Goal: Task Accomplishment & Management: Complete application form

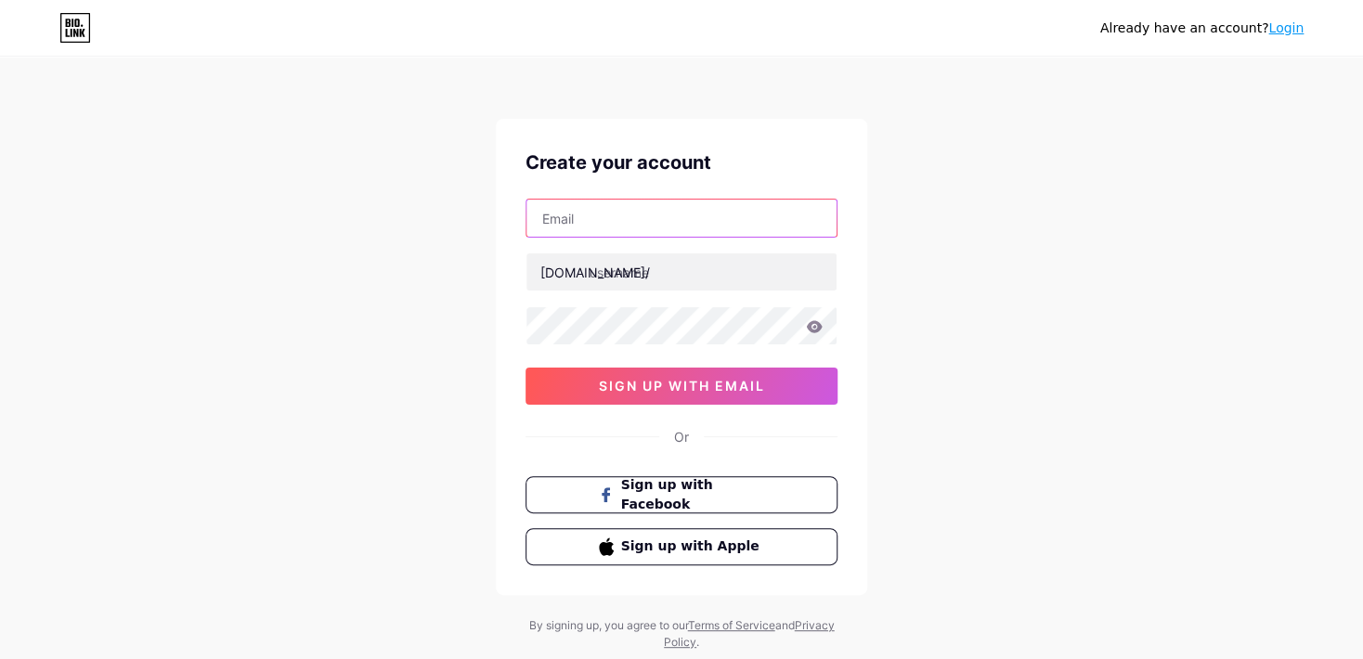
paste input "[EMAIL_ADDRESS][DOMAIN_NAME]"
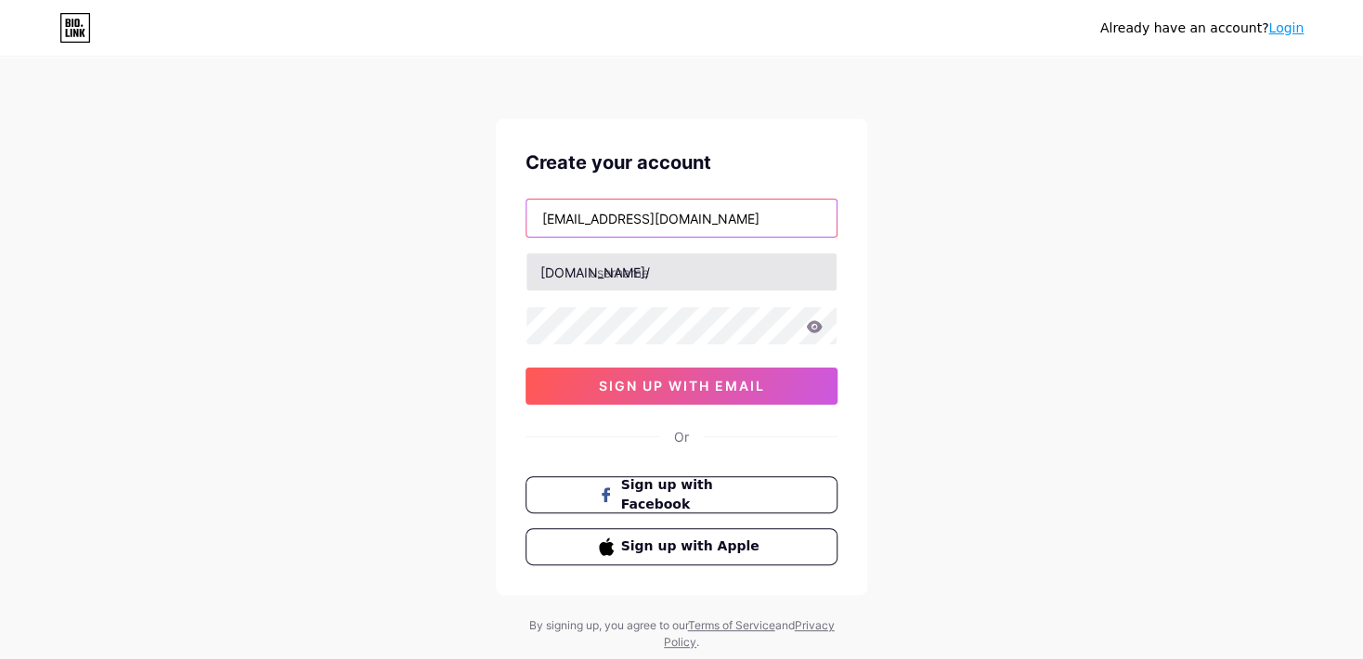
type input "[EMAIL_ADDRESS][DOMAIN_NAME]"
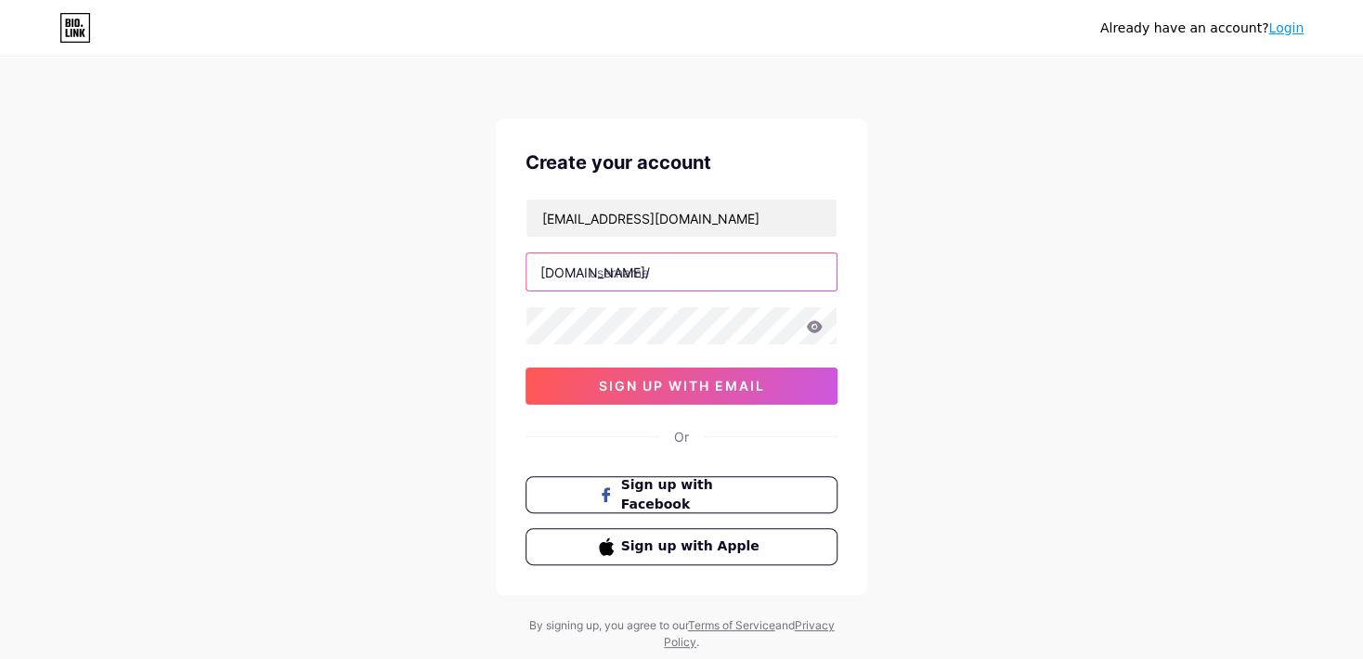
click at [671, 276] on input "text" at bounding box center [681, 271] width 310 height 37
click at [420, 301] on div "Already have an account? Login Create your account [EMAIL_ADDRESS][DOMAIN_NAME]…" at bounding box center [681, 355] width 1363 height 710
click at [615, 276] on input "text" at bounding box center [681, 271] width 310 height 37
paste input "mwingame"
type input "mwingames"
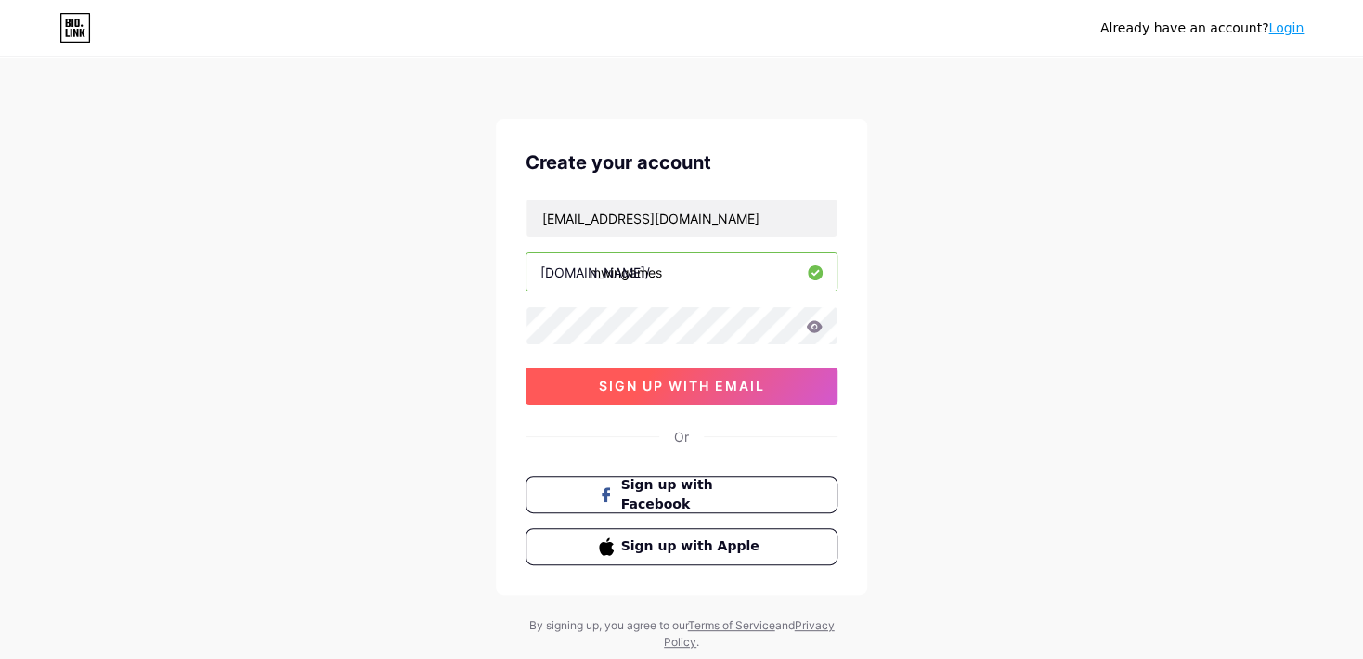
click at [646, 386] on span "sign up with email" at bounding box center [682, 386] width 166 height 16
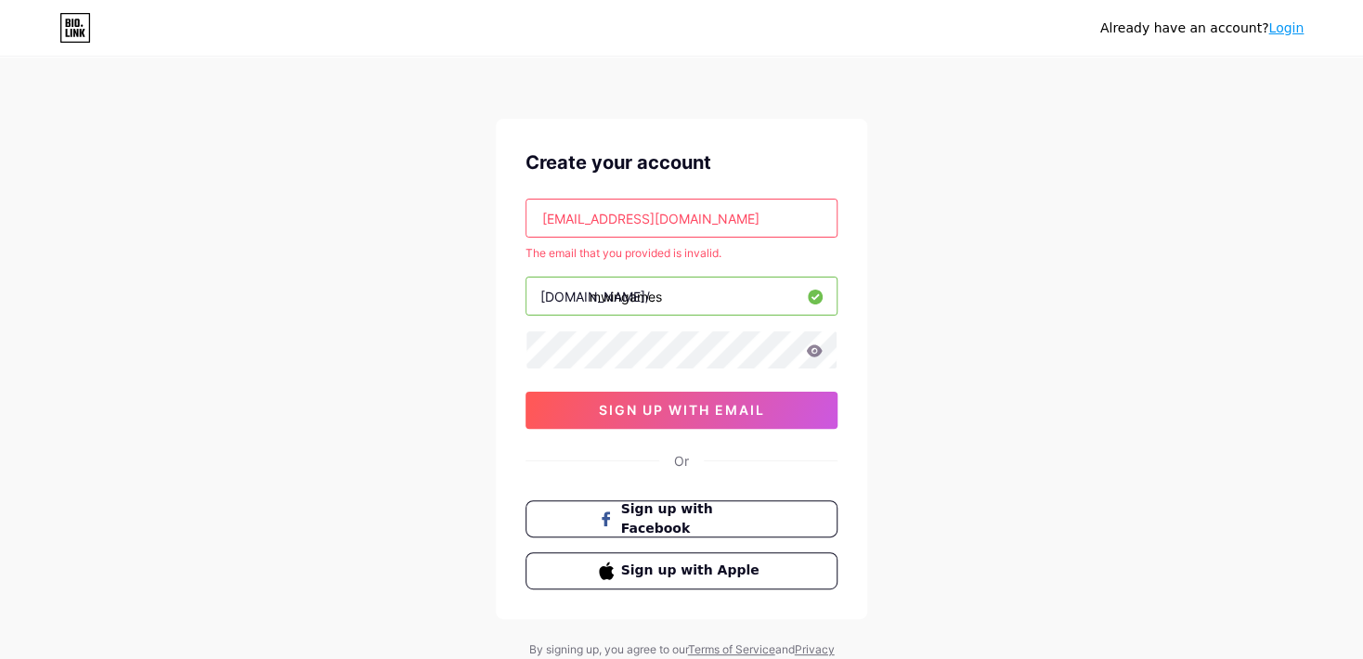
click at [677, 206] on input "[EMAIL_ADDRESS][DOMAIN_NAME]" at bounding box center [681, 218] width 310 height 37
click at [678, 209] on input "[EMAIL_ADDRESS][DOMAIN_NAME]" at bounding box center [681, 218] width 310 height 37
paste input "yataxo7667@dawhe"
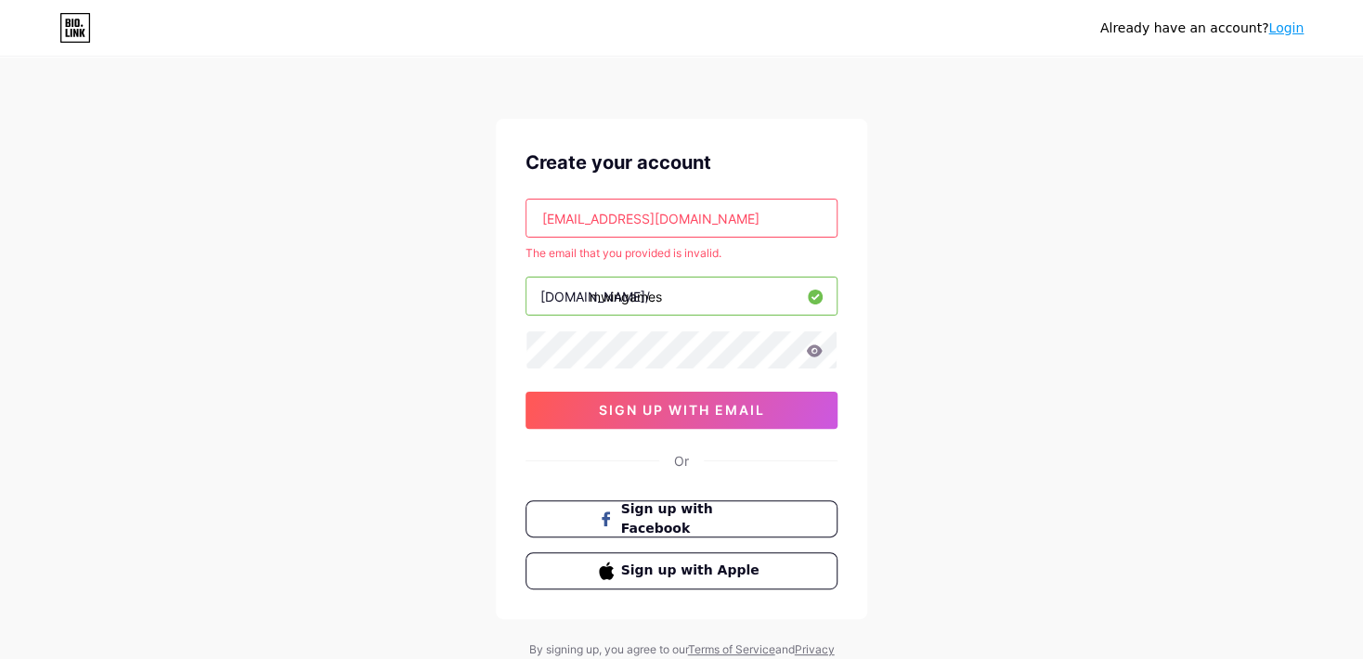
type input "[EMAIL_ADDRESS][DOMAIN_NAME]"
click at [421, 425] on div "Already have an account? Login Create your account [EMAIL_ADDRESS][DOMAIN_NAME]…" at bounding box center [681, 367] width 1363 height 734
click at [691, 399] on button "sign up with email" at bounding box center [681, 410] width 312 height 37
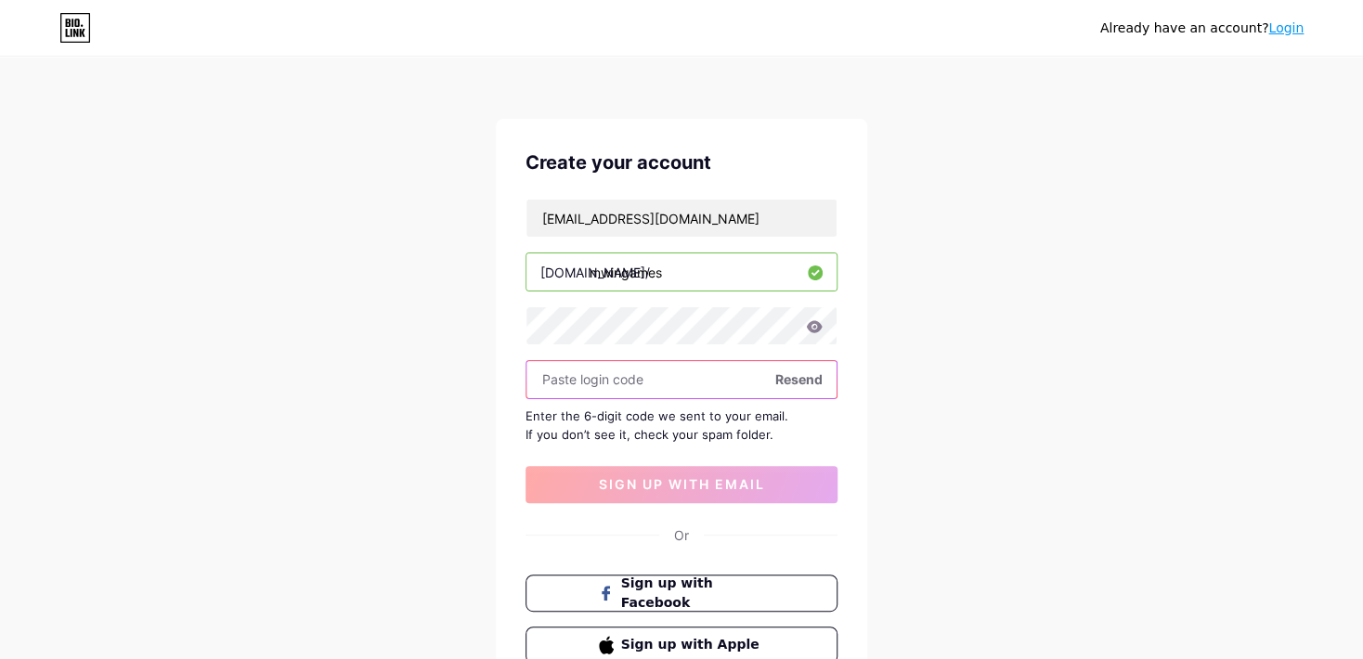
paste input "171831"
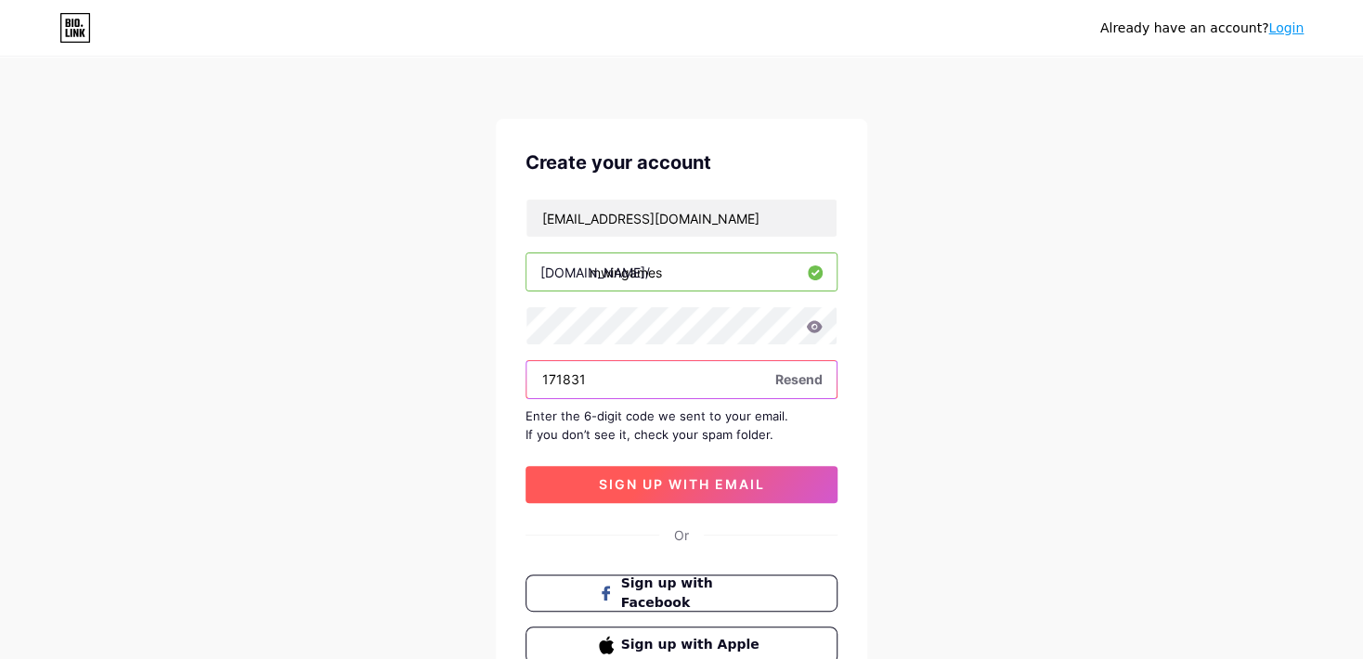
type input "171831"
click at [627, 482] on span "sign up with email" at bounding box center [682, 484] width 166 height 16
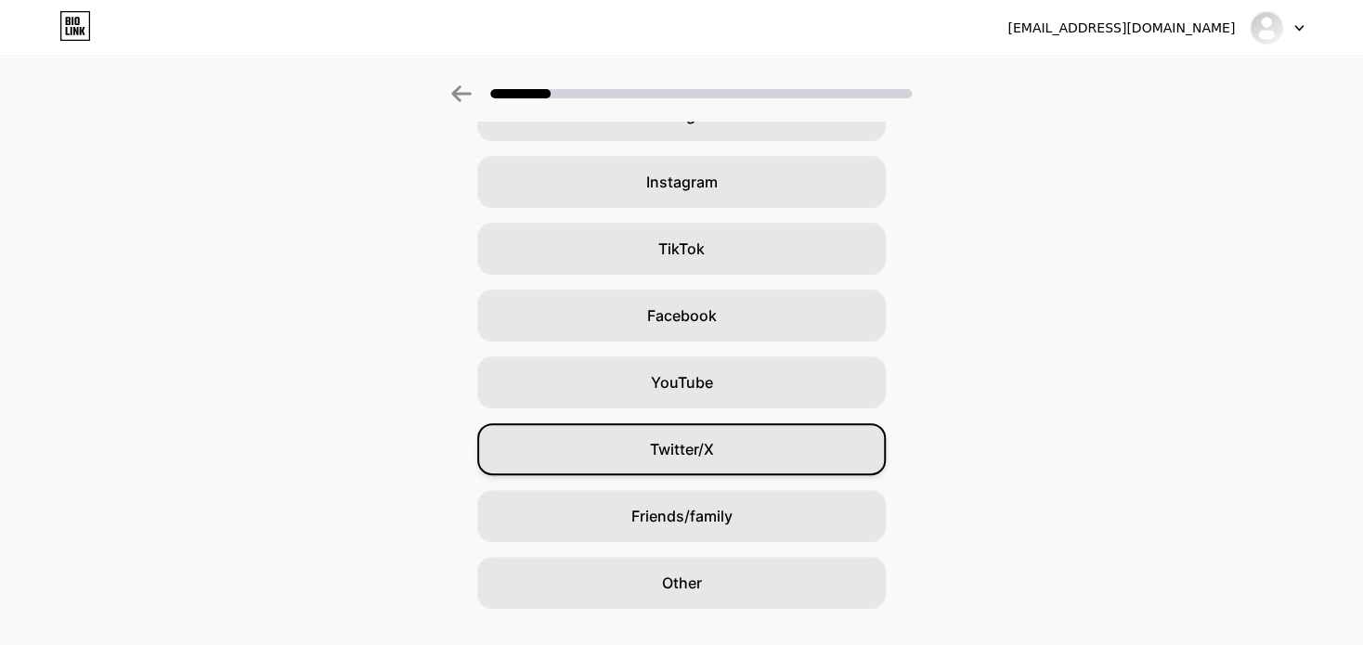
scroll to position [154, 0]
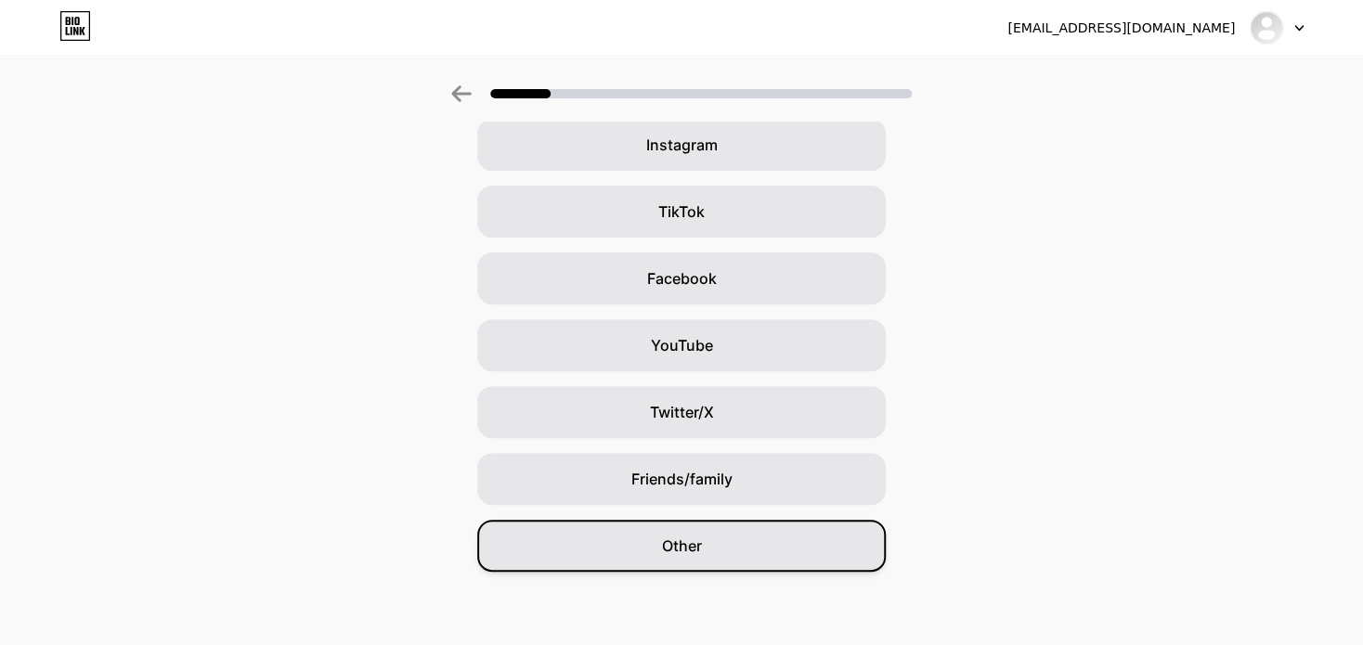
click at [691, 542] on span "Other" at bounding box center [682, 546] width 40 height 22
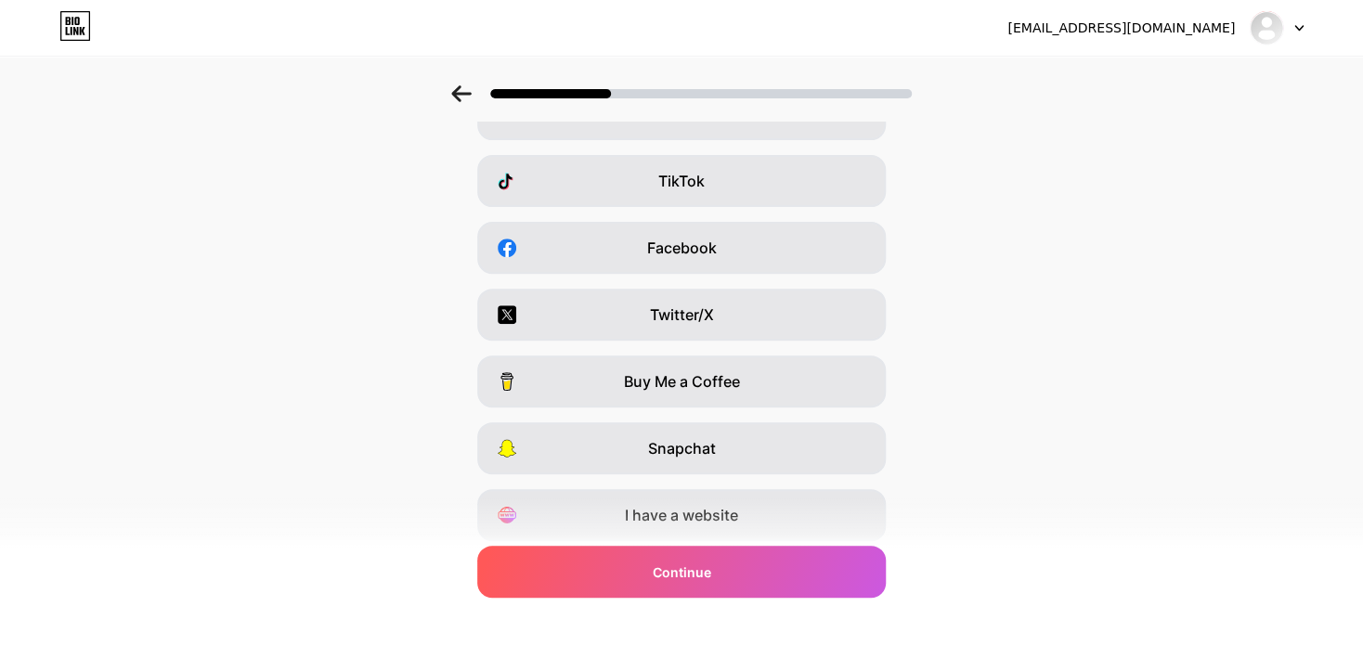
scroll to position [247, 0]
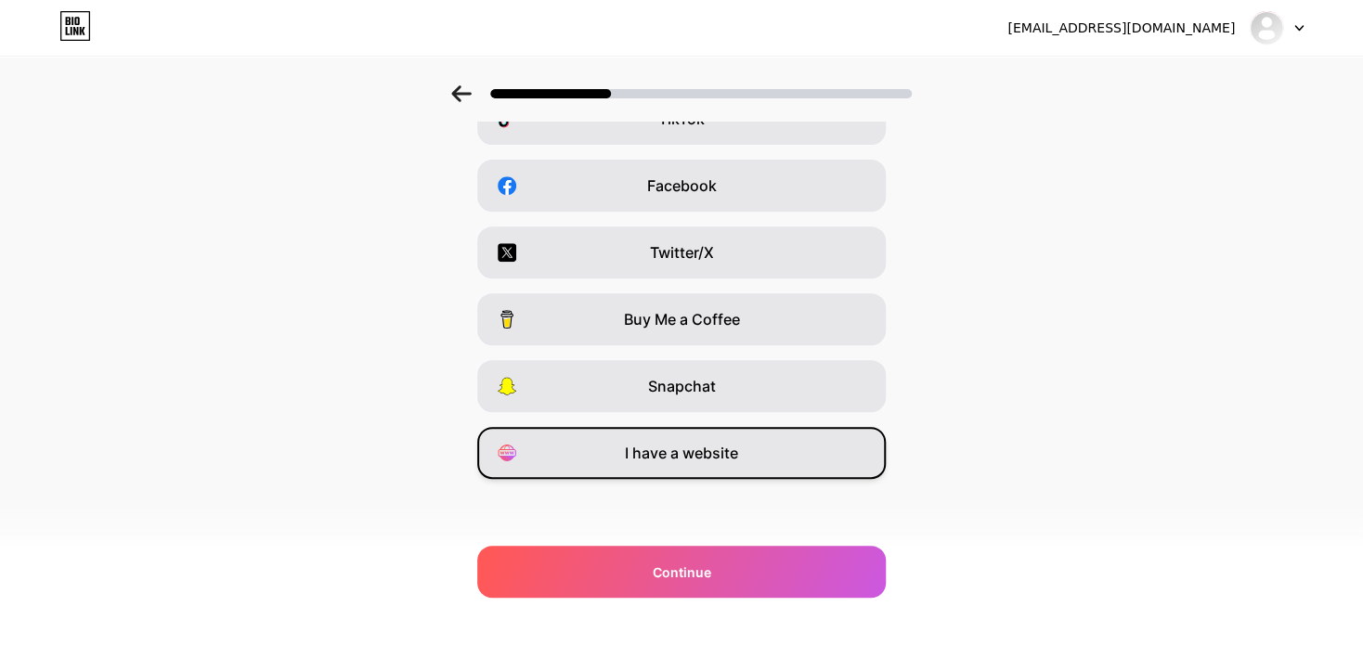
click at [679, 453] on span "I have a website" at bounding box center [681, 453] width 113 height 22
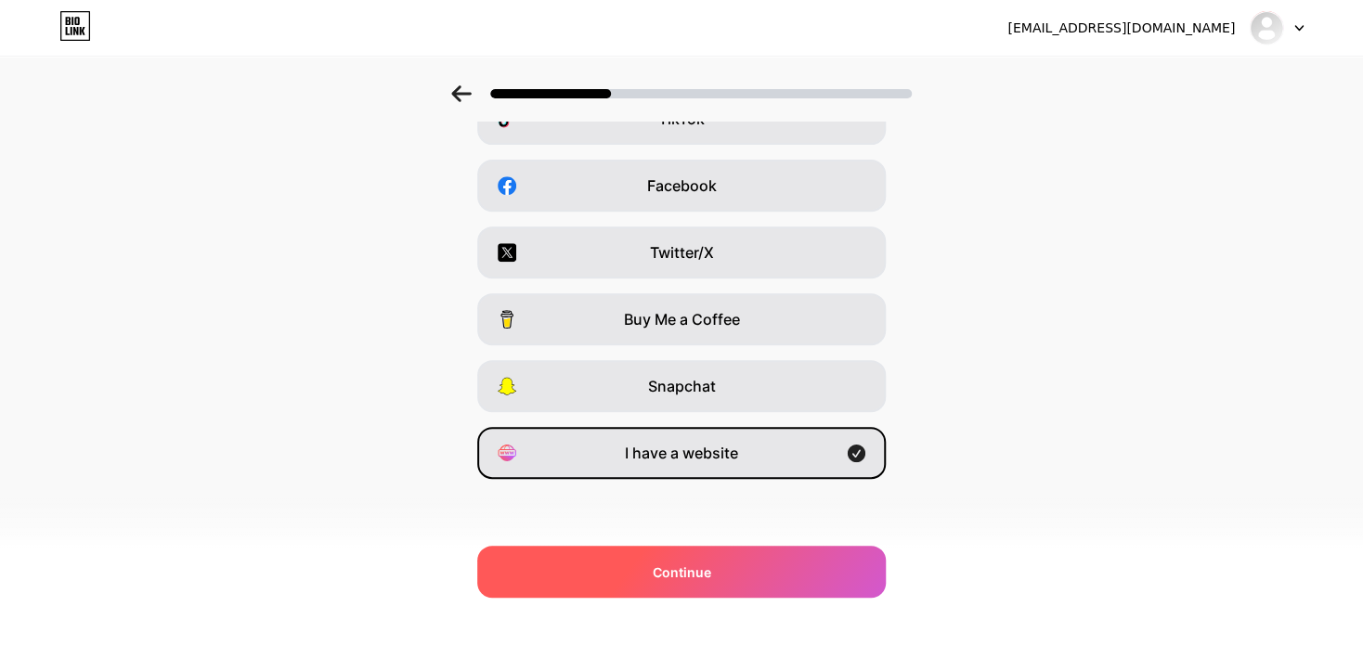
click at [689, 578] on span "Continue" at bounding box center [681, 571] width 58 height 19
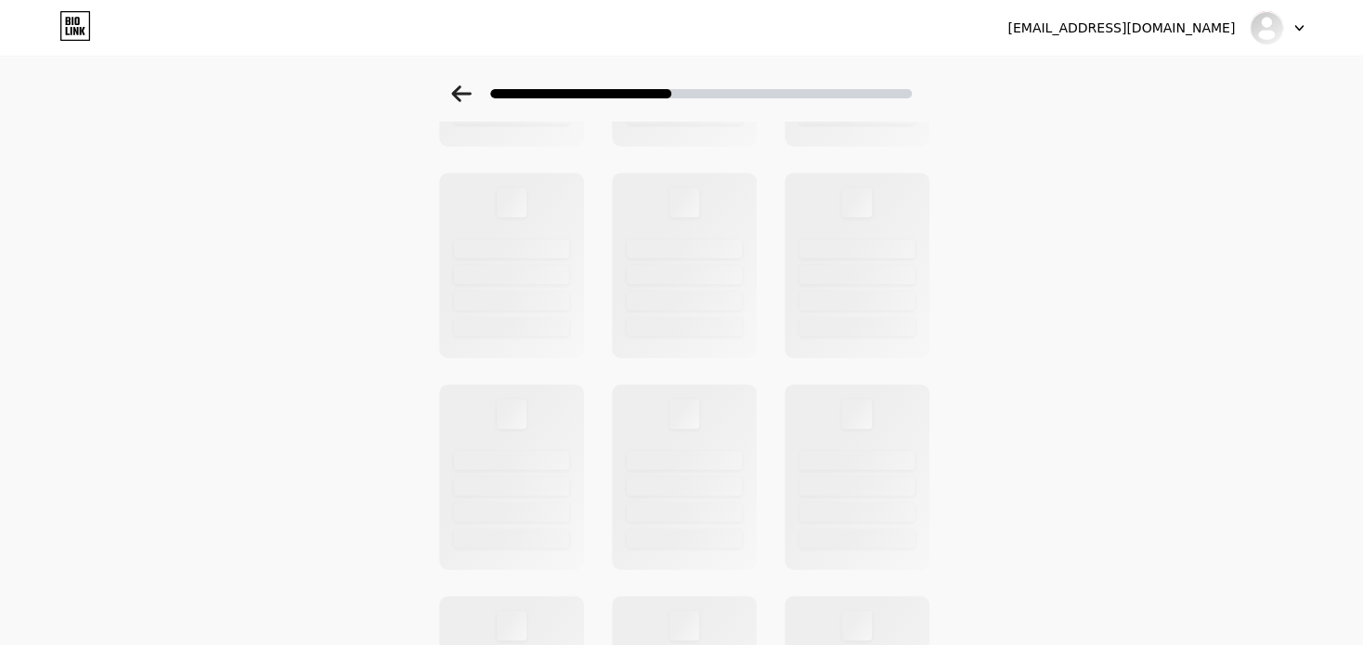
scroll to position [0, 0]
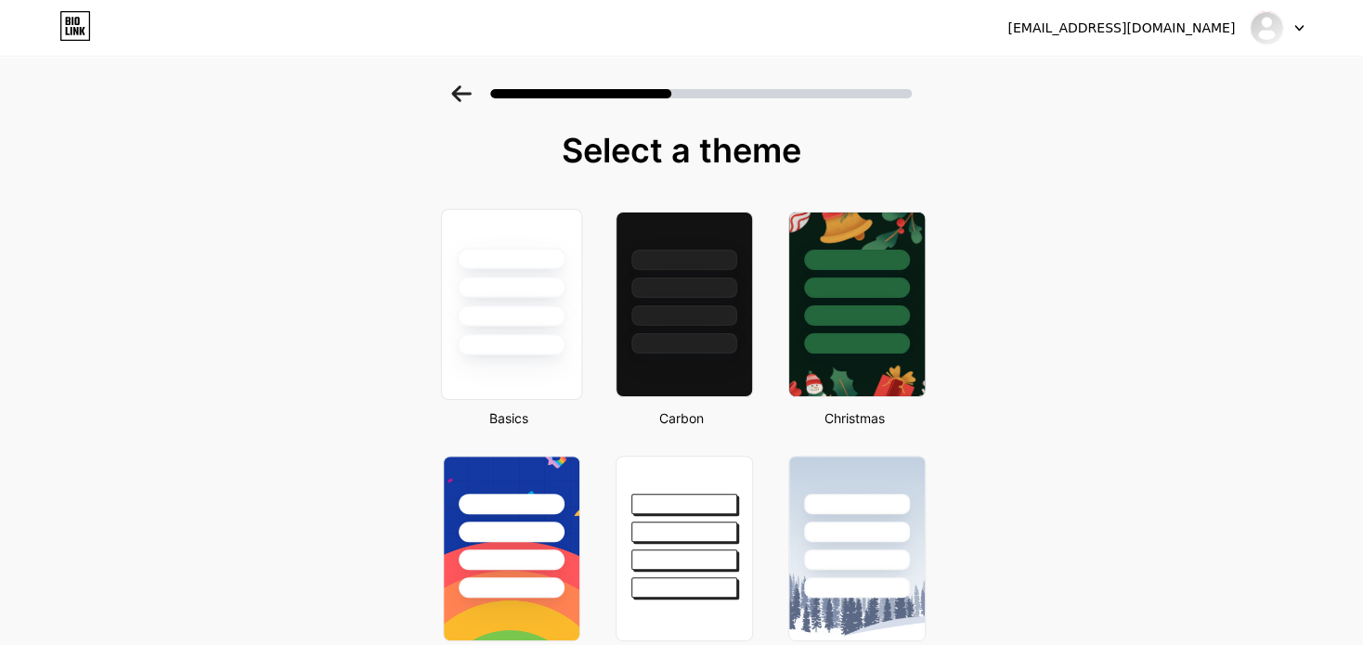
click at [498, 353] on div at bounding box center [511, 344] width 109 height 21
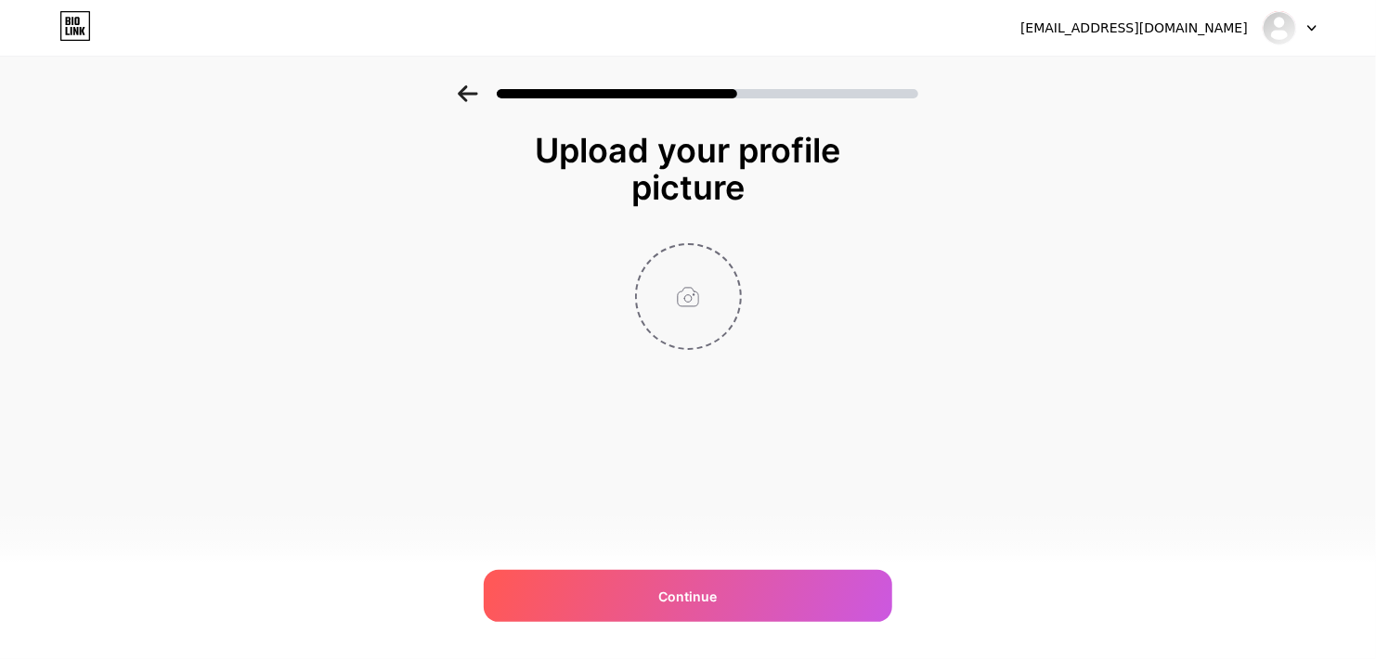
click at [693, 291] on input "file" at bounding box center [688, 296] width 103 height 103
type input "C:\fakepath\Untitled design (6).png"
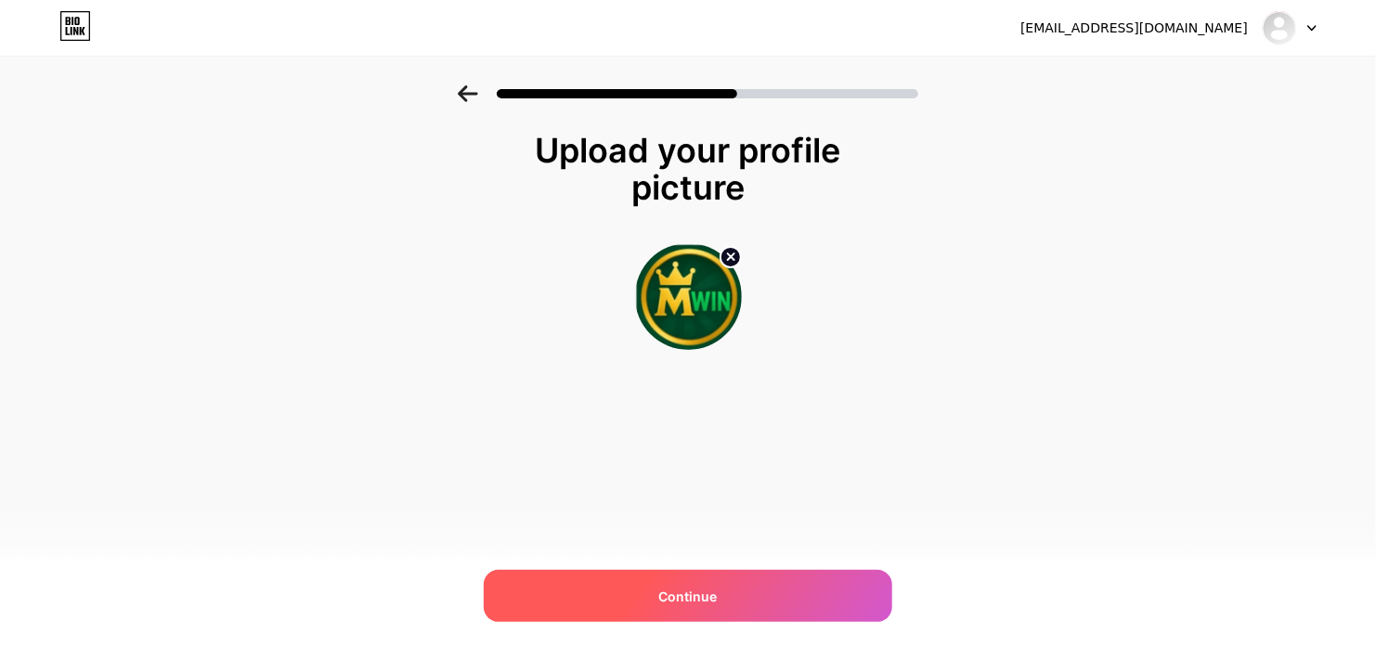
click at [635, 590] on div "Continue" at bounding box center [688, 596] width 408 height 52
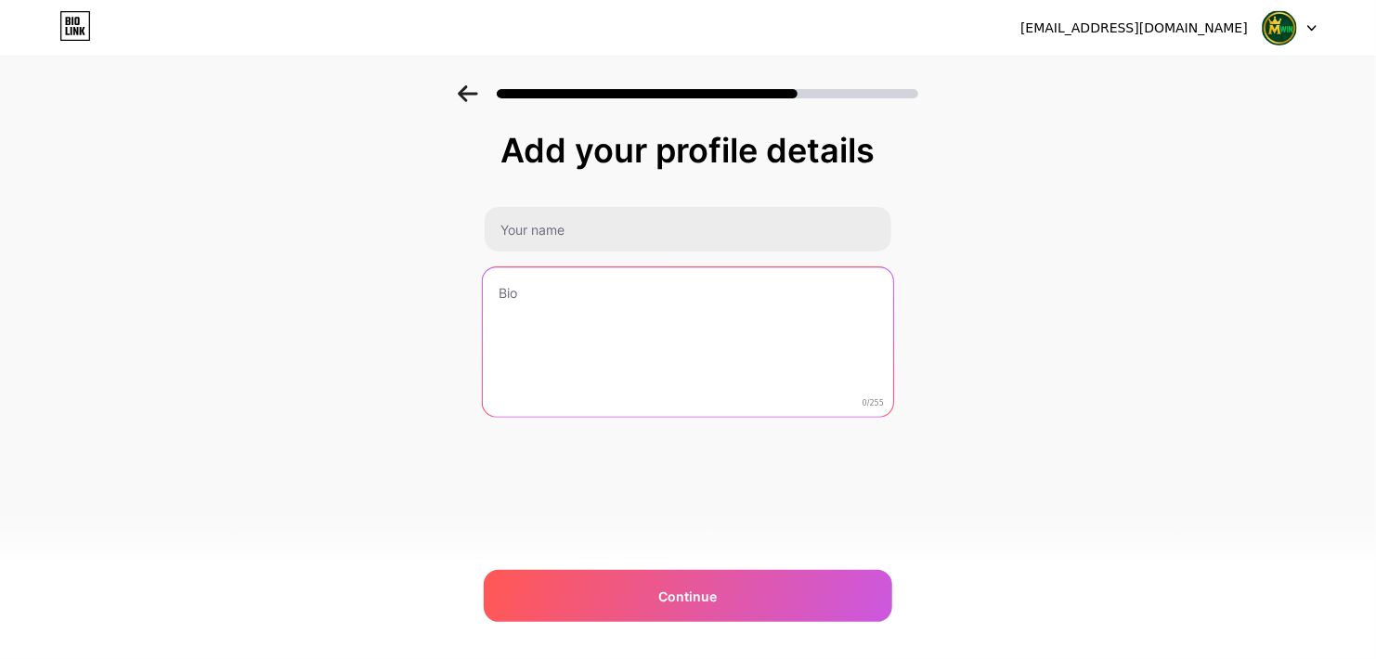
click at [491, 278] on textarea at bounding box center [688, 342] width 410 height 151
paste textarea "Mwin Game is designed to keep players entertained through smart challenges and …"
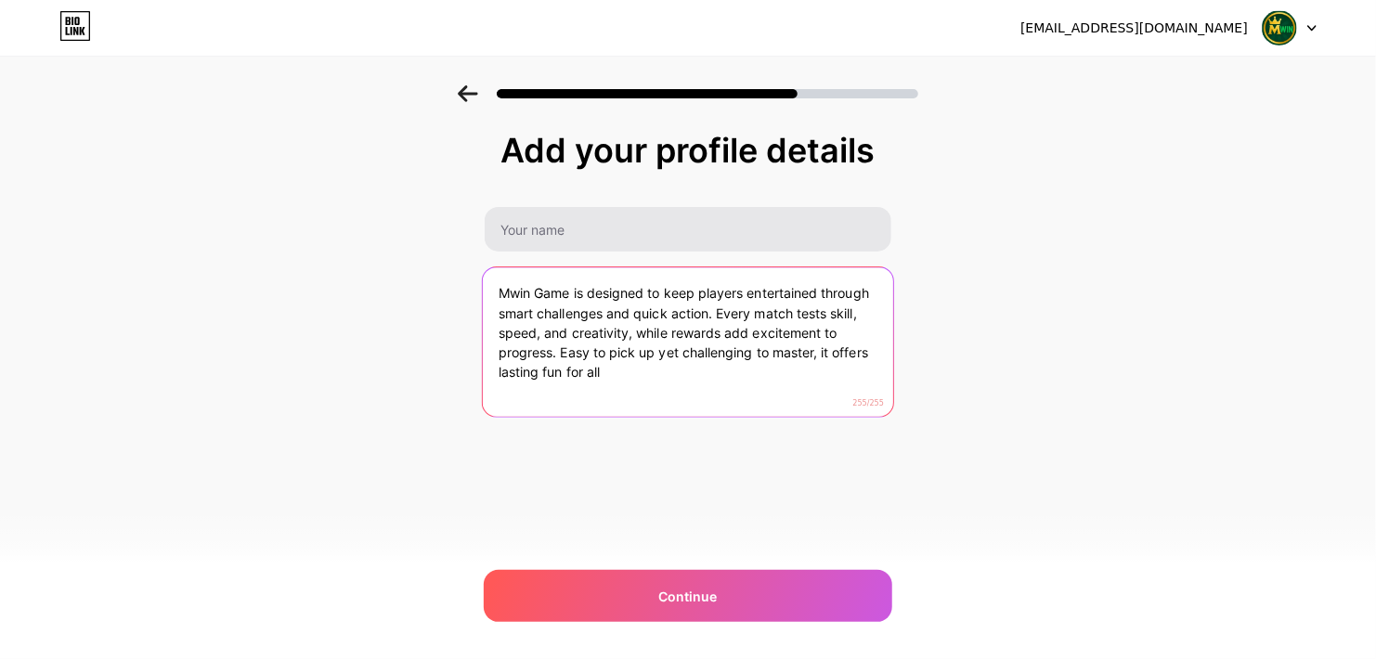
type textarea "Mwin Game is designed to keep players entertained through smart challenges and …"
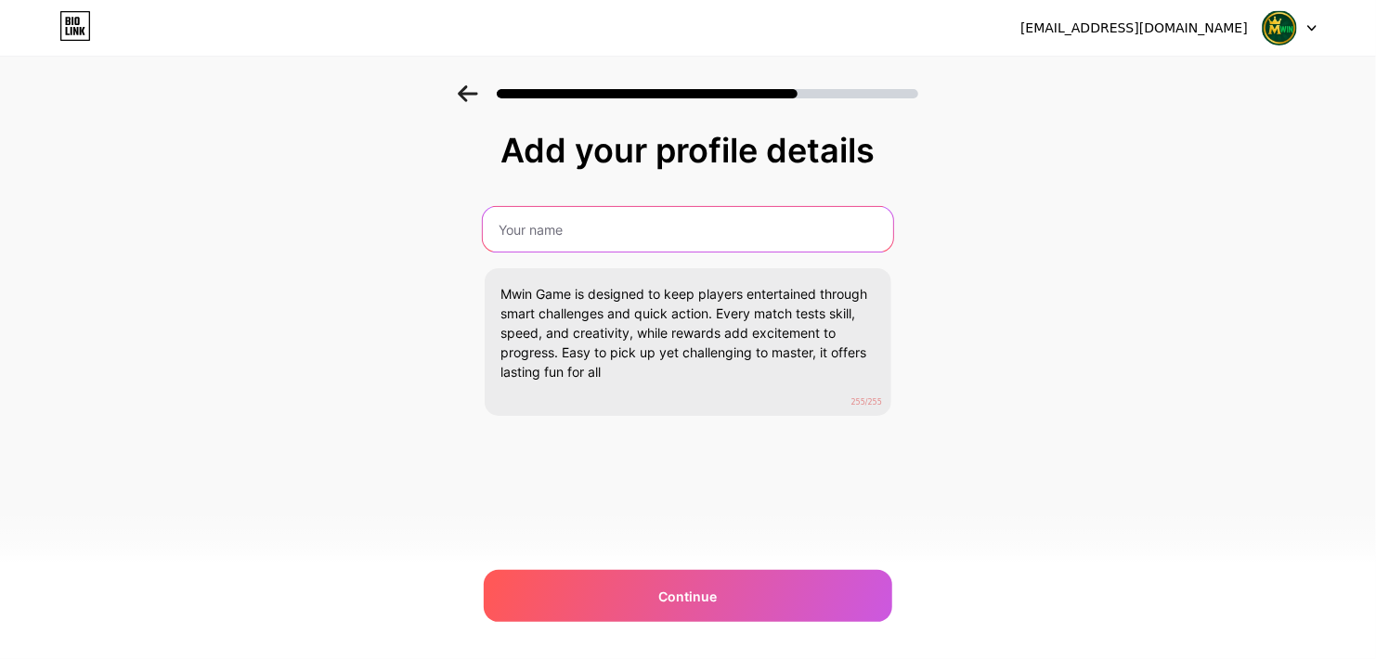
click at [592, 234] on input "text" at bounding box center [688, 229] width 410 height 45
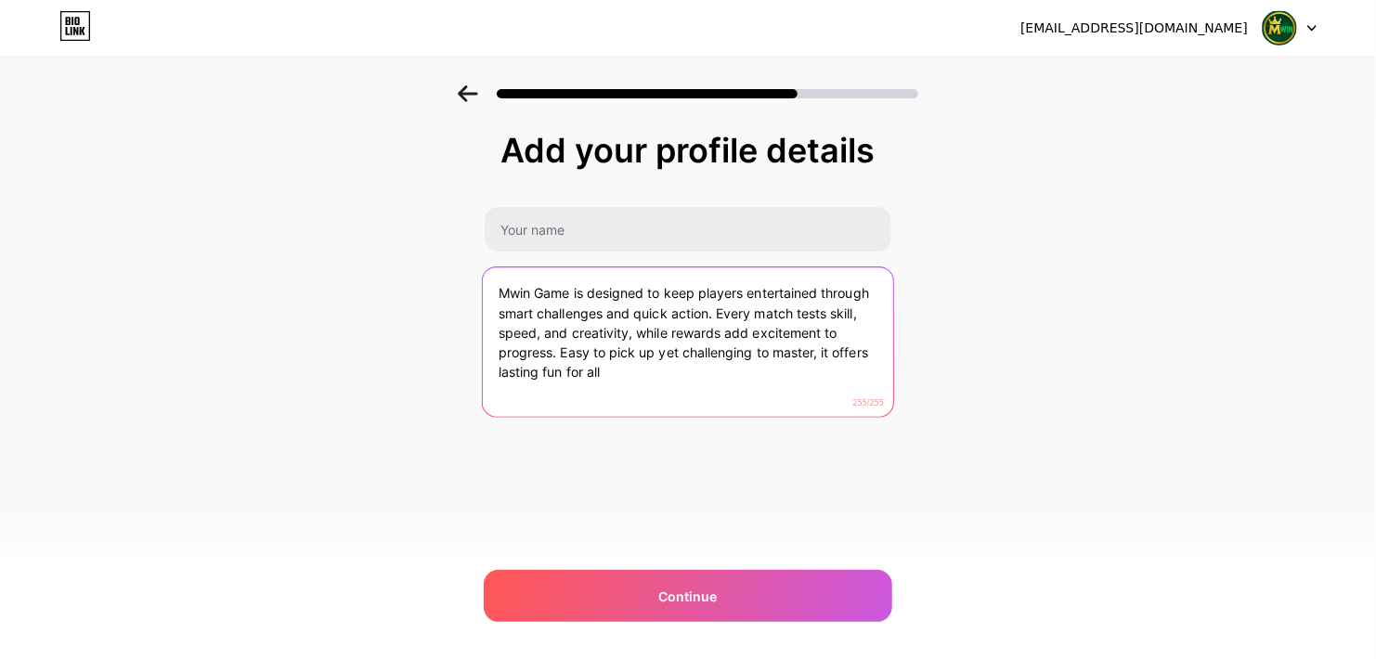
click at [570, 294] on textarea "Mwin Game is designed to keep players entertained through smart challenges and …" at bounding box center [688, 342] width 410 height 151
drag, startPoint x: 570, startPoint y: 294, endPoint x: 475, endPoint y: 278, distance: 96.0
click at [475, 278] on div "Add your profile details Mwin Game is designed to keep players entertained thro…" at bounding box center [688, 297] width 1376 height 424
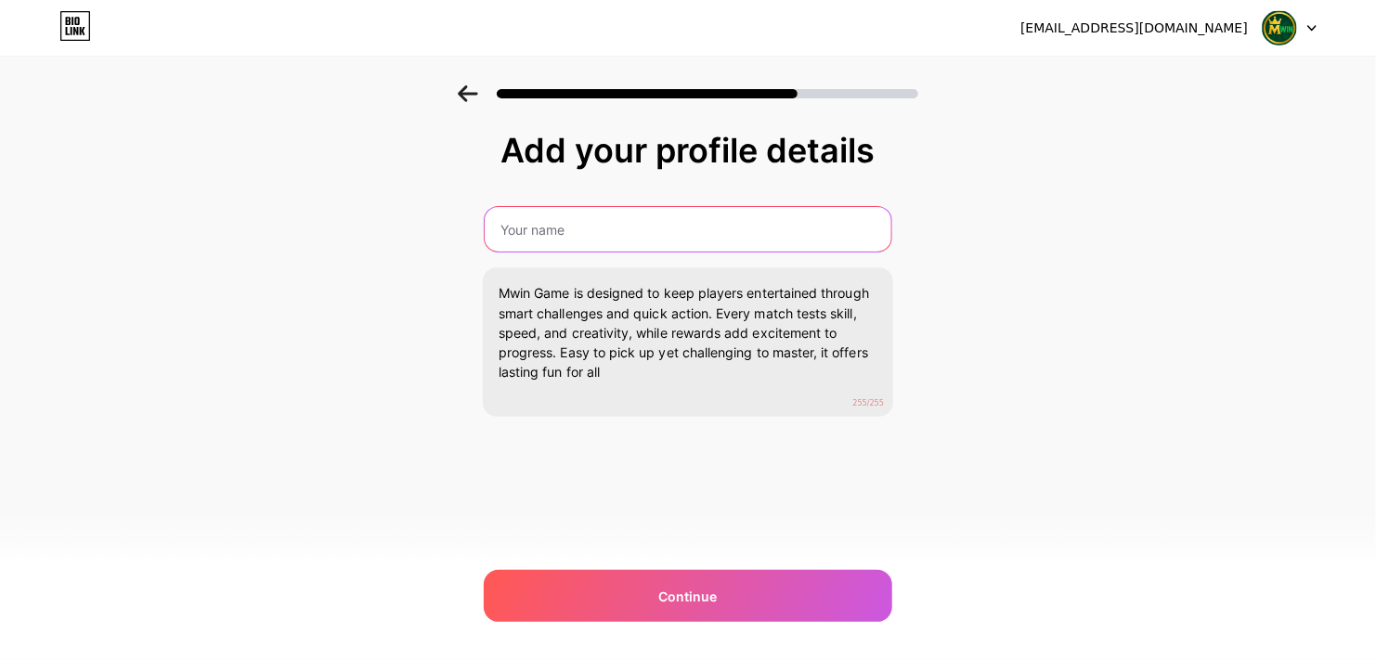
click at [599, 233] on input "text" at bounding box center [688, 229] width 407 height 45
paste input "Mwin Game"
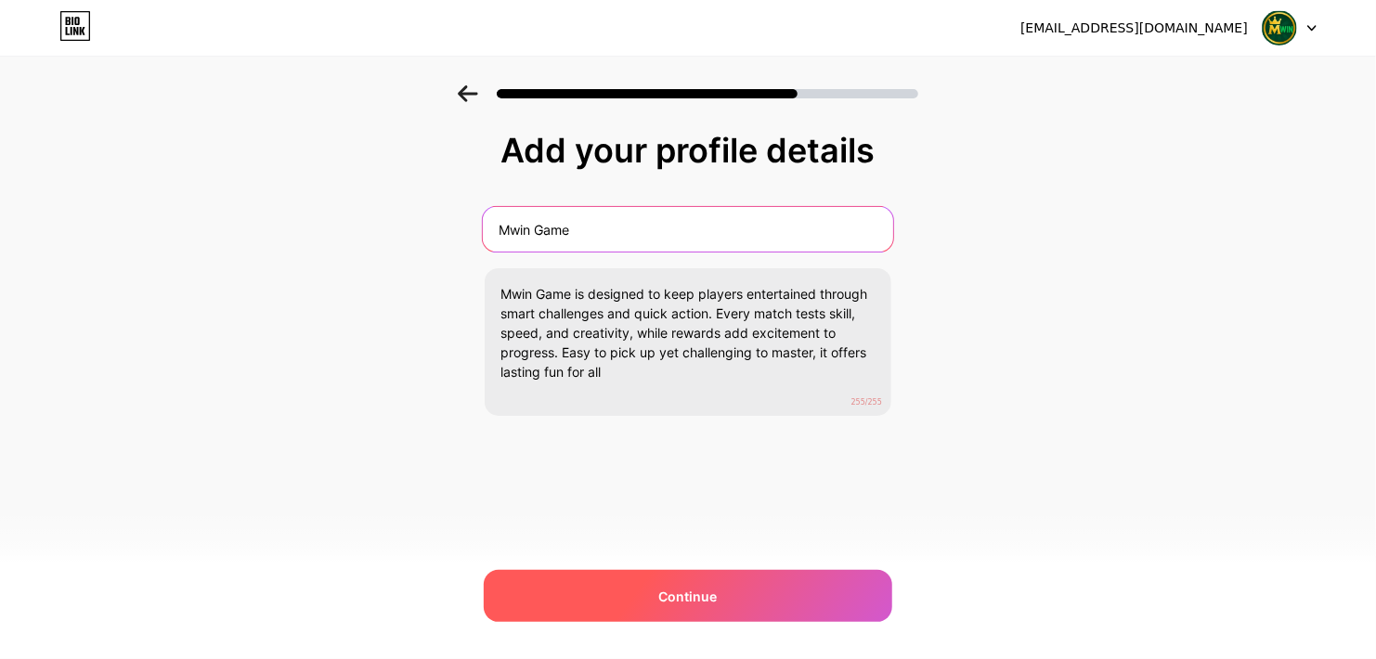
type input "Mwin Game"
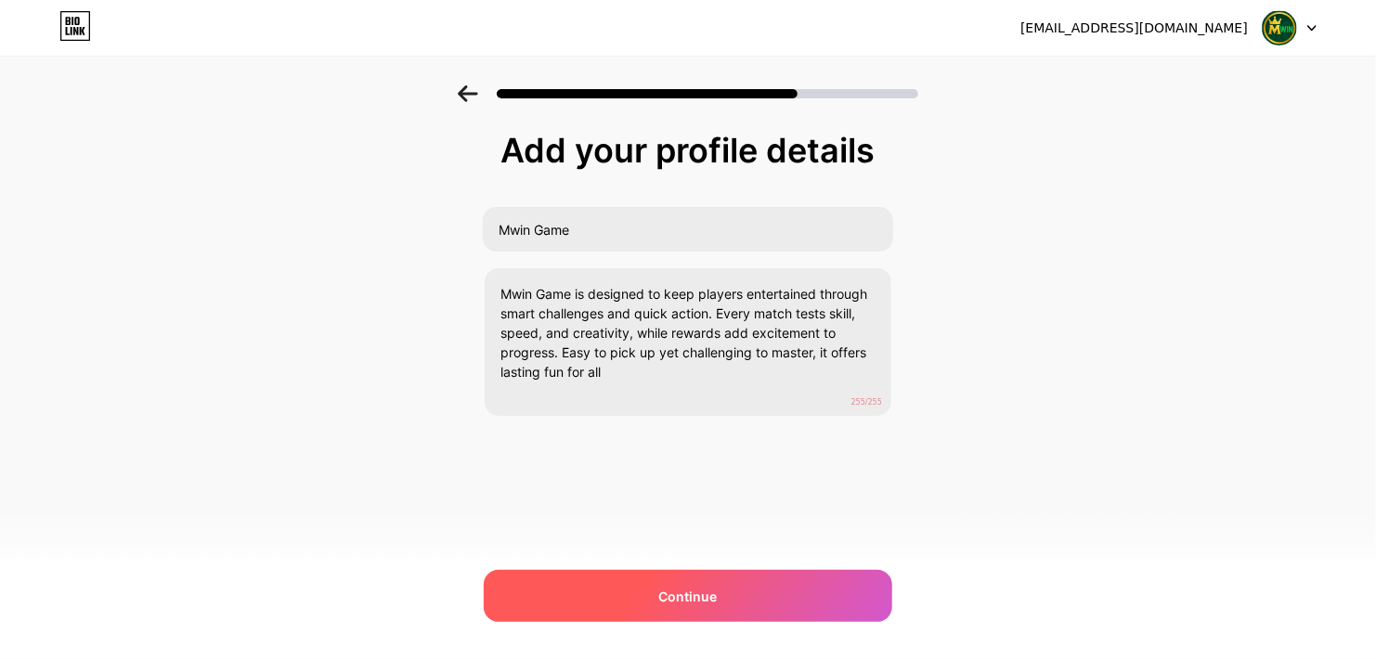
click at [721, 601] on div "Continue" at bounding box center [688, 596] width 408 height 52
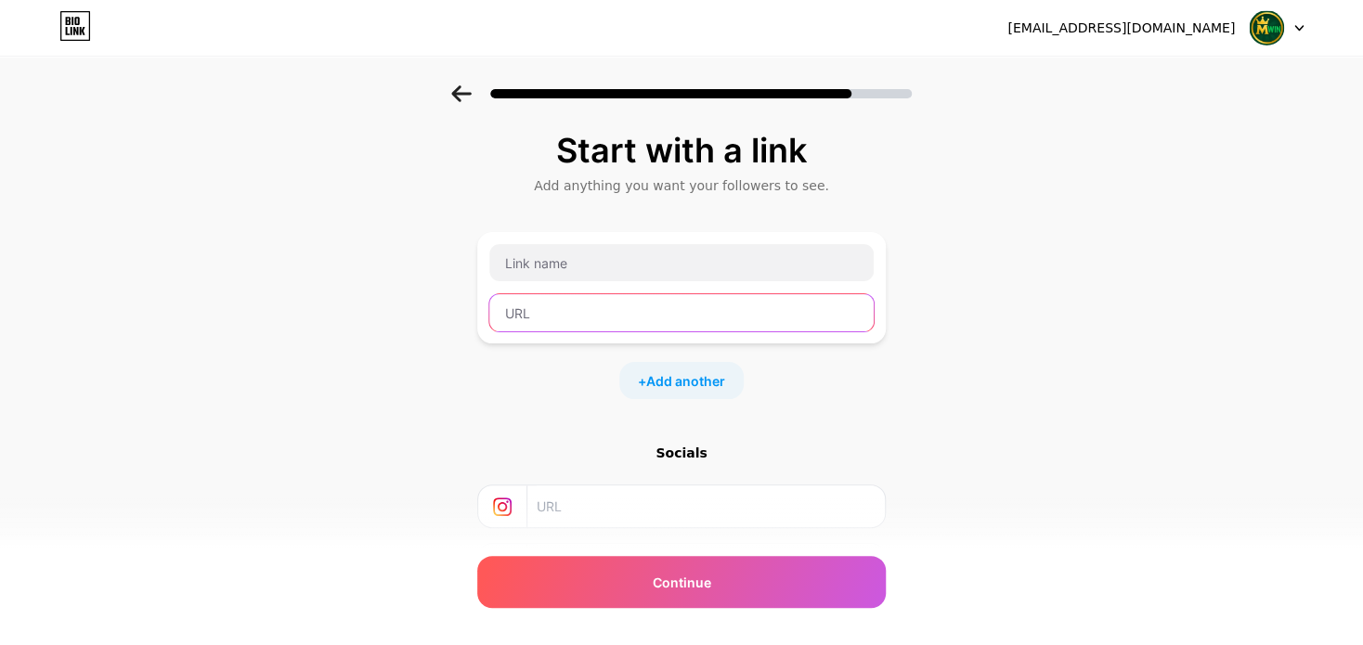
click at [555, 326] on input "text" at bounding box center [681, 312] width 384 height 37
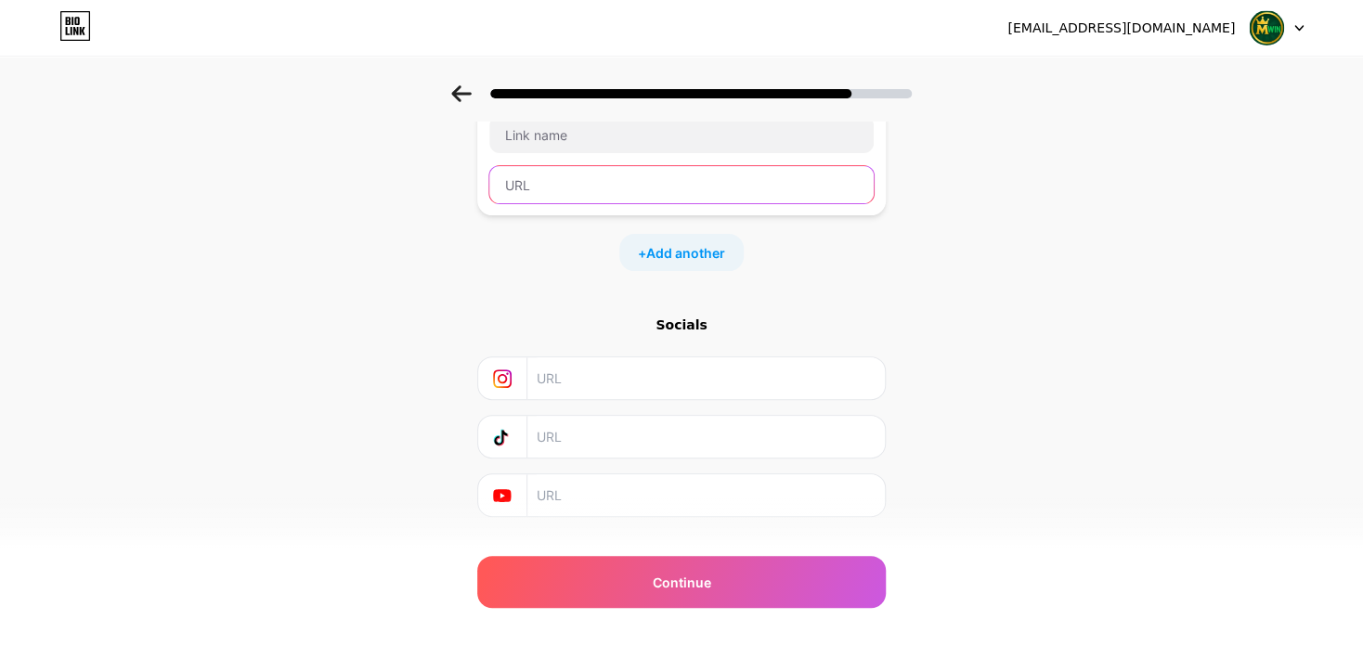
scroll to position [165, 0]
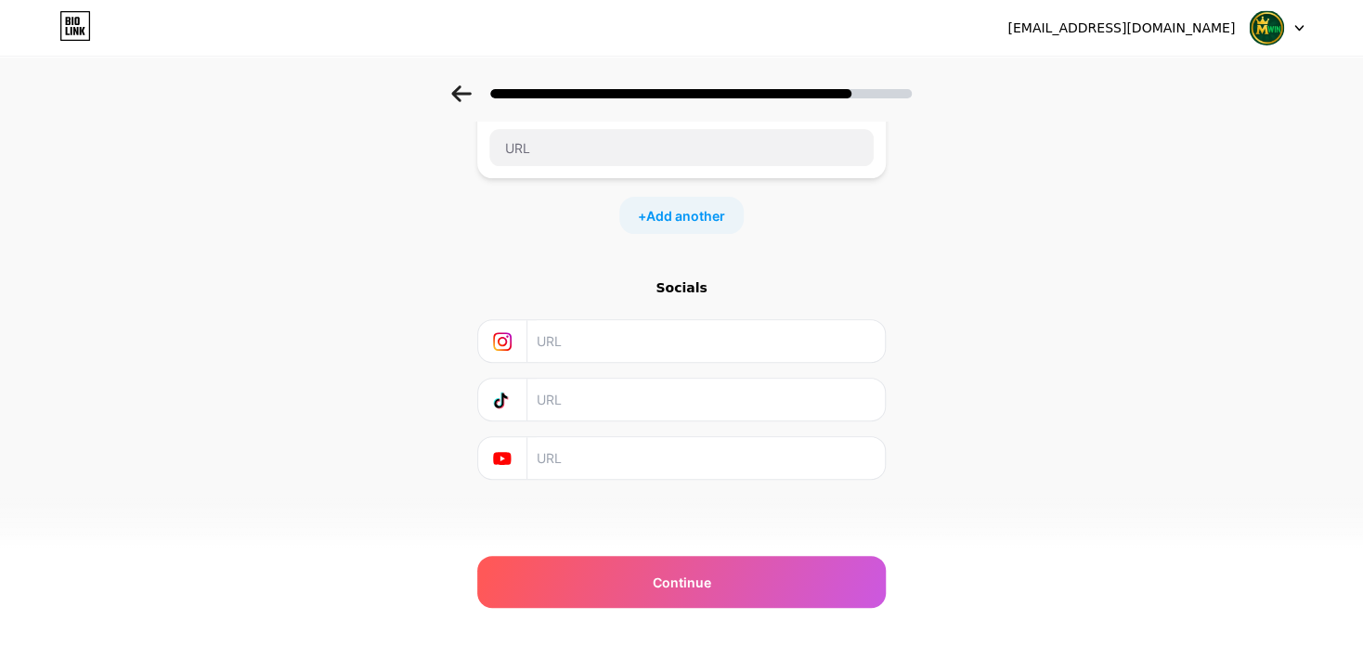
click at [581, 349] on input "text" at bounding box center [704, 341] width 337 height 42
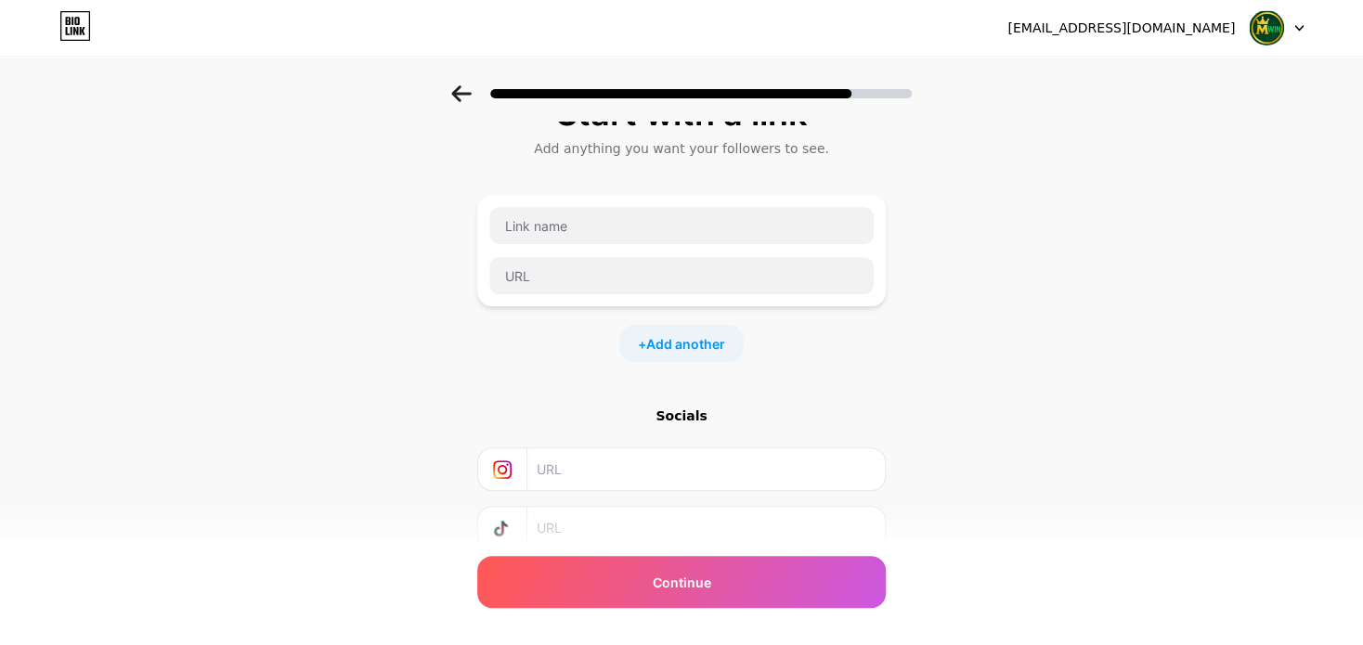
scroll to position [0, 0]
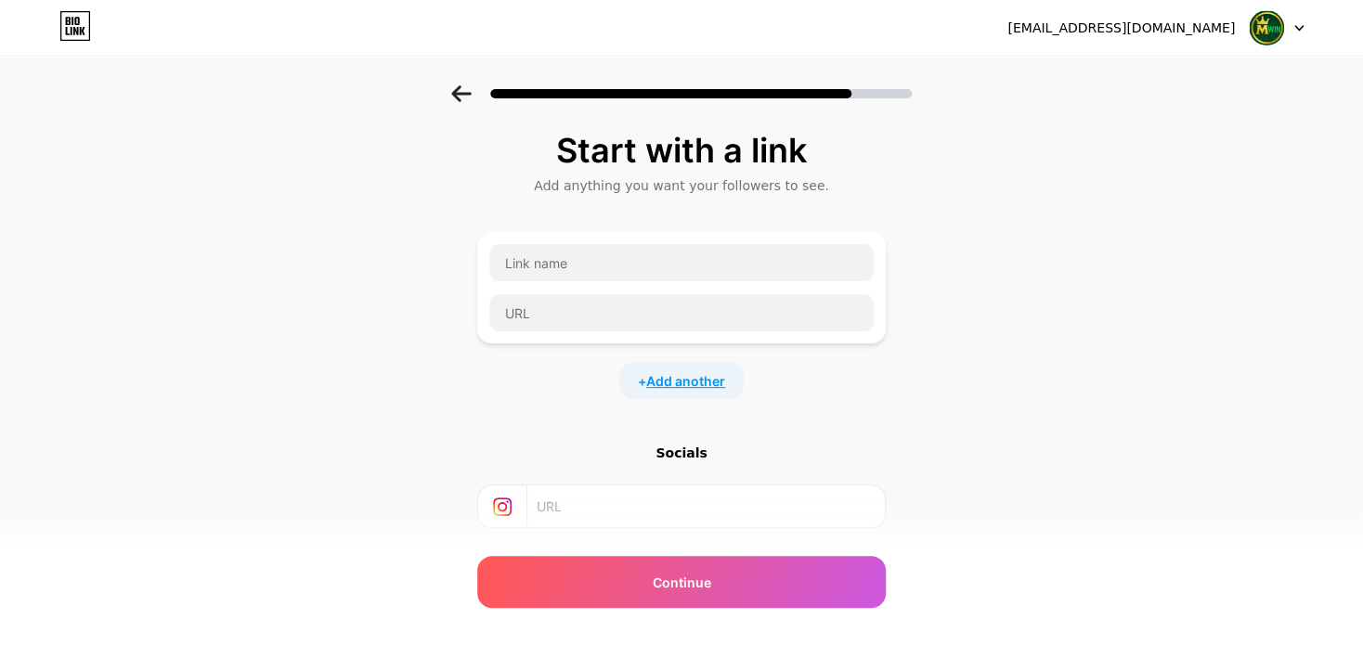
click at [676, 381] on span "Add another" at bounding box center [685, 380] width 79 height 19
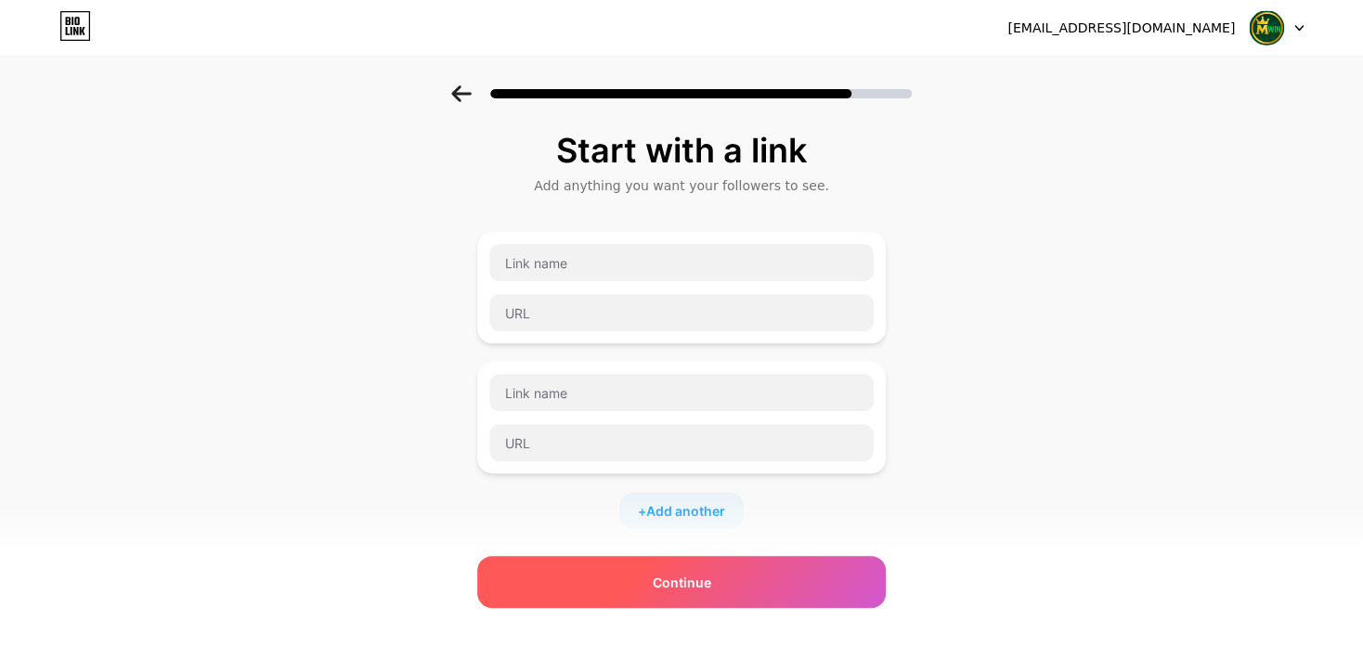
click at [711, 582] on span "Continue" at bounding box center [681, 582] width 58 height 19
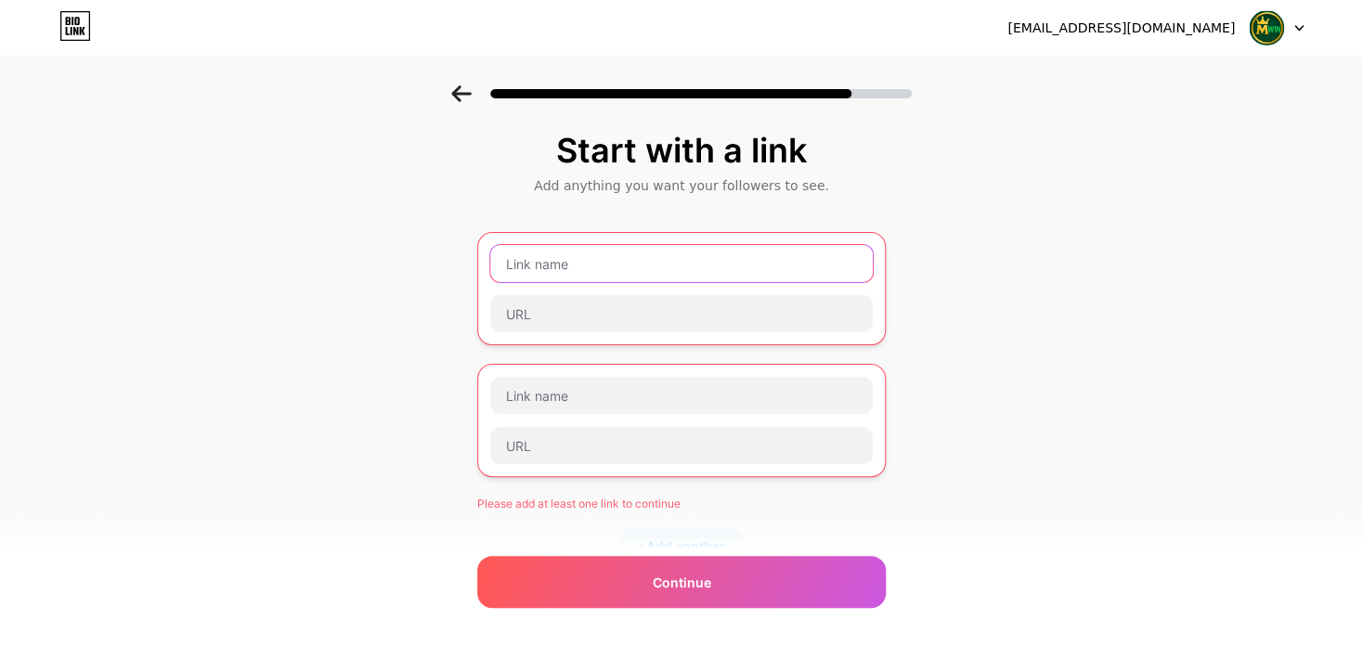
click at [569, 273] on input "text" at bounding box center [681, 263] width 382 height 37
paste input "Mwin Game"
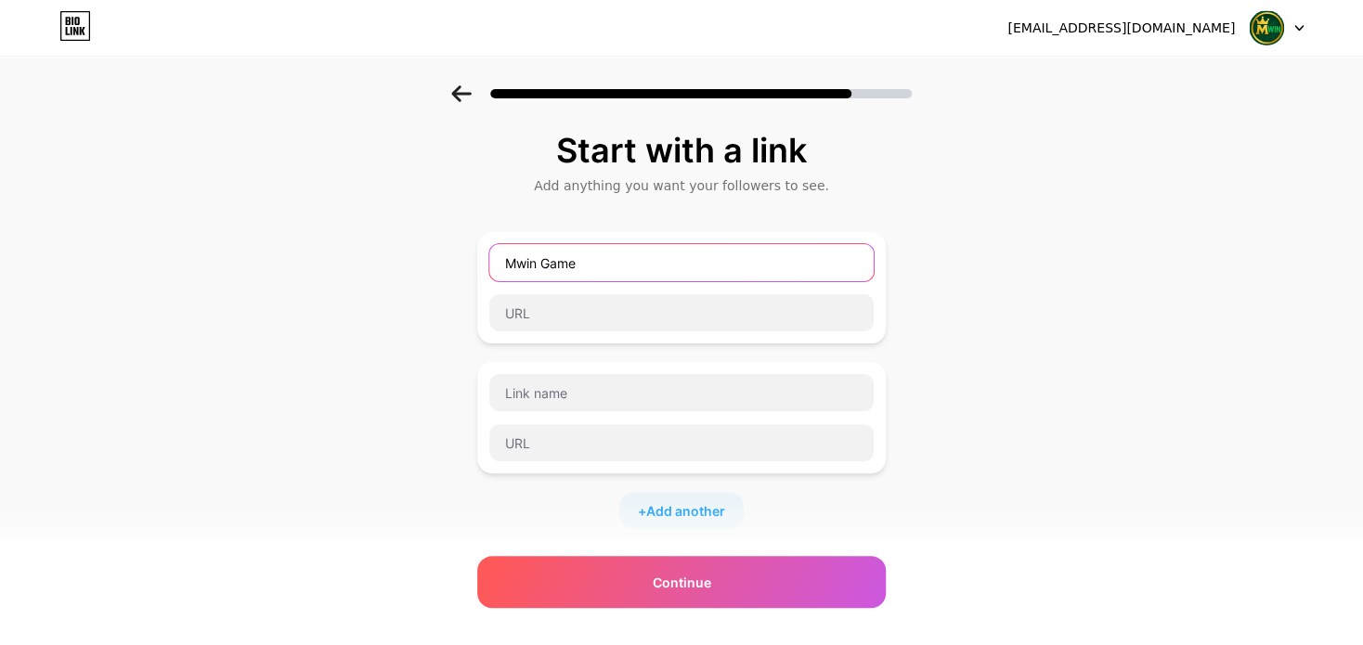
type input "Mwin Game"
click at [566, 331] on div "Mwin Game" at bounding box center [681, 287] width 386 height 89
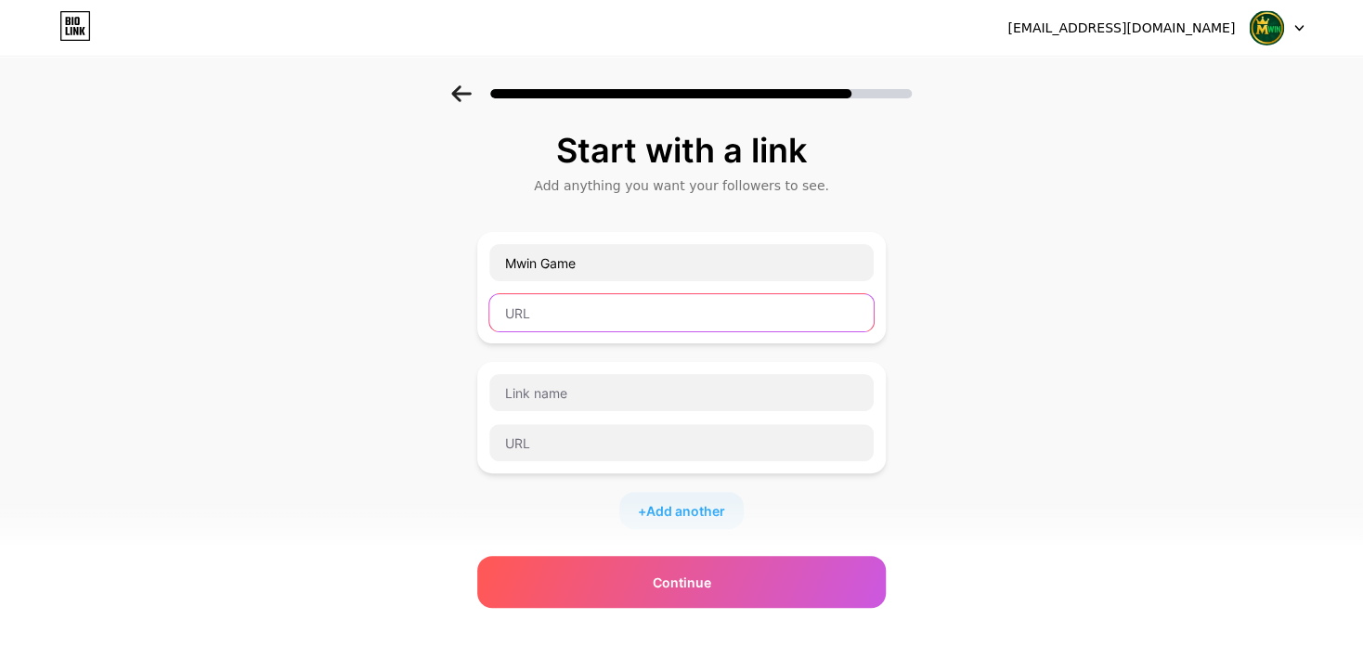
click at [571, 317] on input "text" at bounding box center [681, 312] width 384 height 37
paste input "[URL][DOMAIN_NAME]"
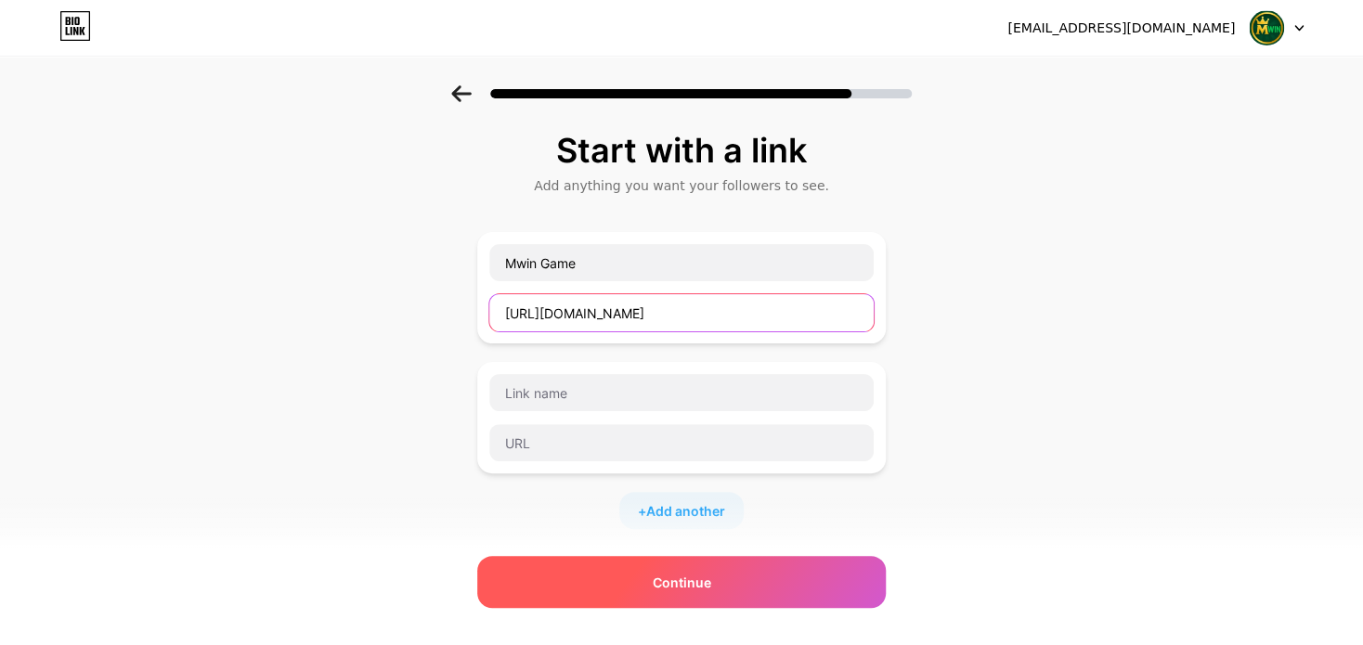
type input "[URL][DOMAIN_NAME]"
click at [707, 578] on span "Continue" at bounding box center [681, 582] width 58 height 19
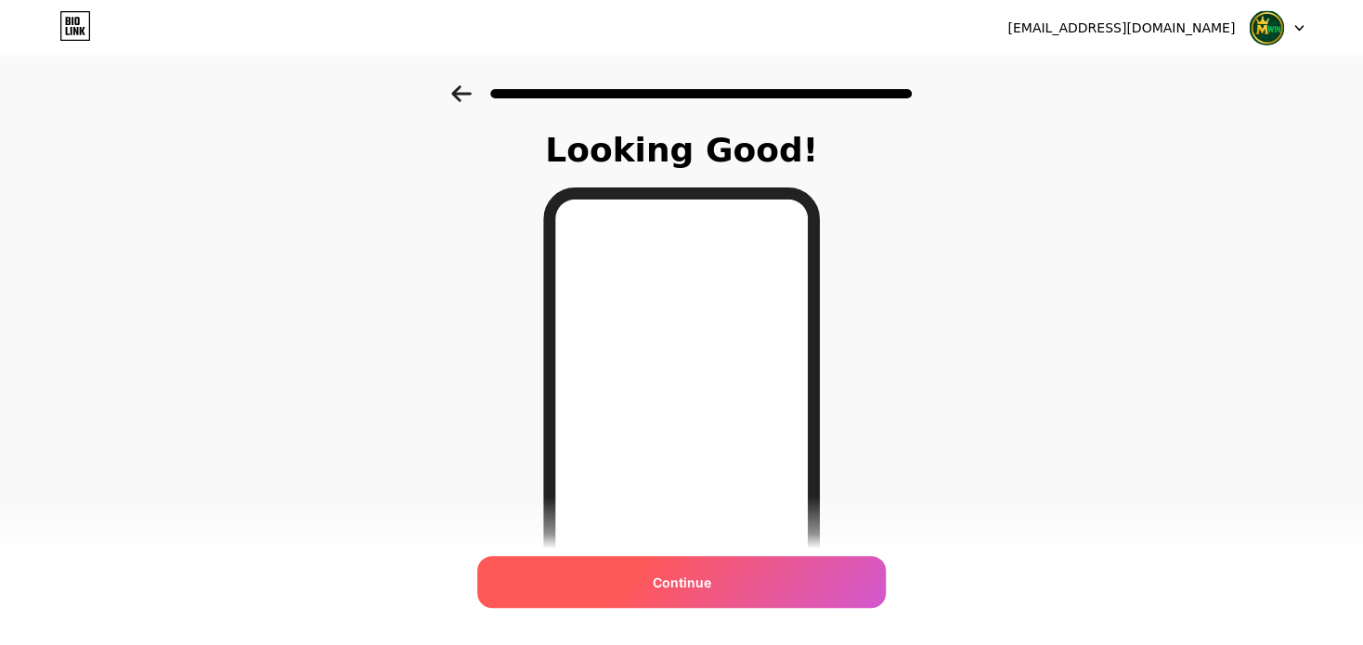
click at [703, 566] on div "Continue" at bounding box center [681, 582] width 408 height 52
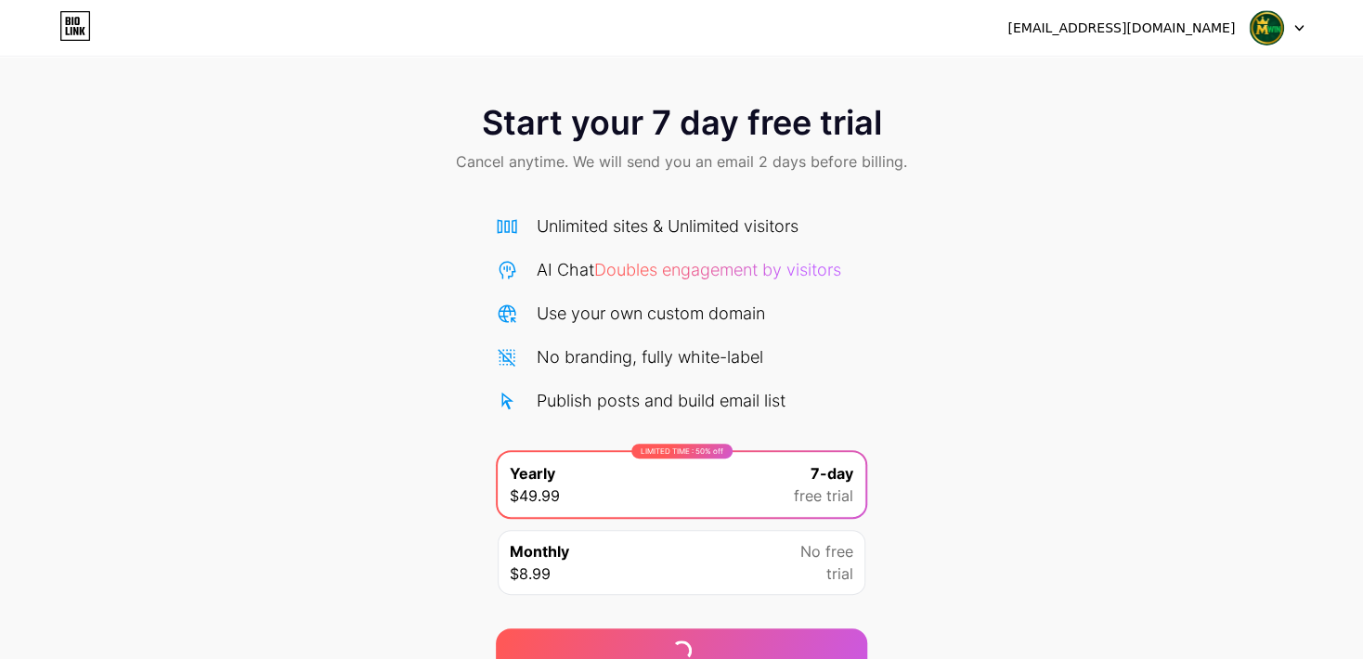
scroll to position [87, 0]
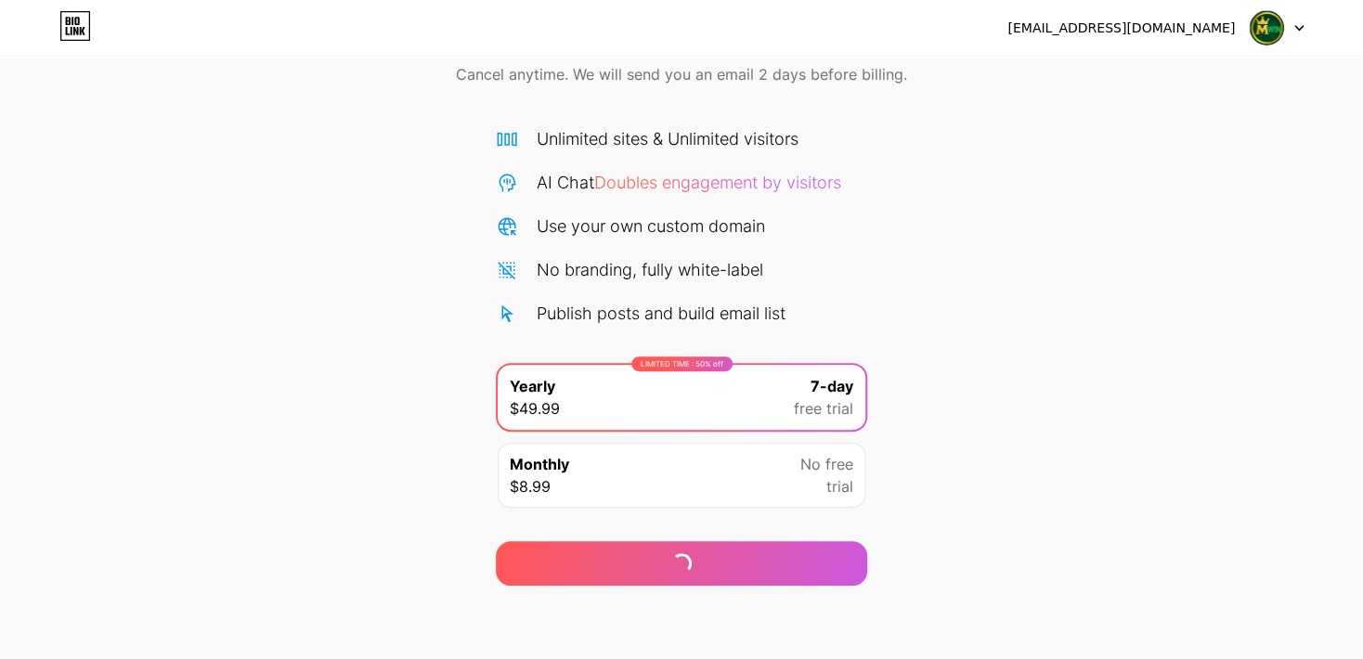
click at [1265, 23] on img at bounding box center [1265, 27] width 35 height 35
click at [1296, 9] on div "[EMAIL_ADDRESS][DOMAIN_NAME] Logout" at bounding box center [681, 28] width 1363 height 56
click at [1298, 19] on div at bounding box center [1276, 27] width 54 height 33
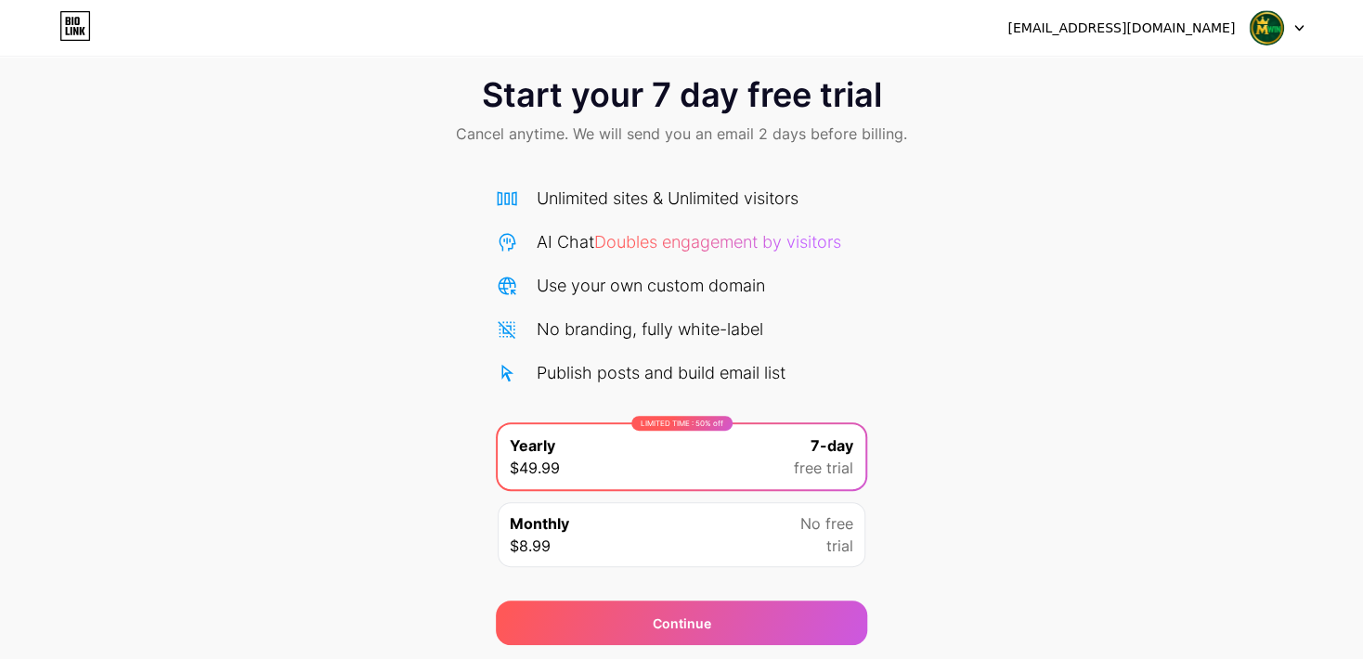
scroll to position [0, 0]
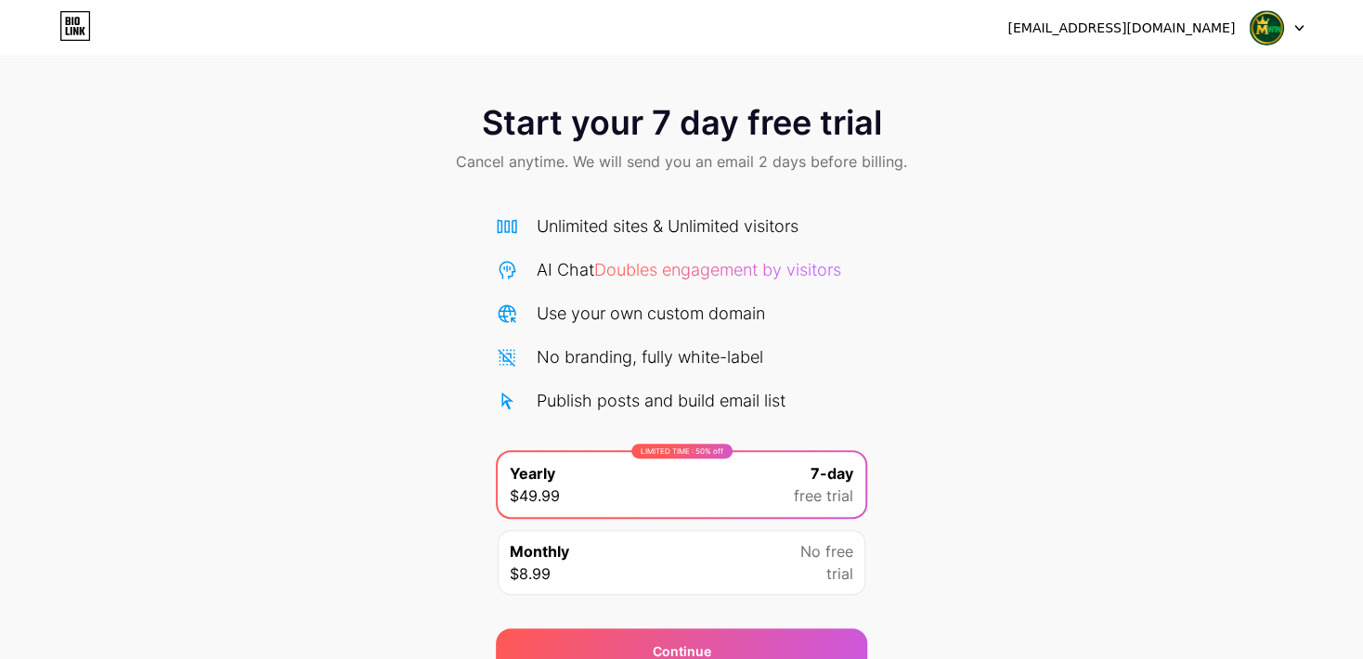
drag, startPoint x: 1153, startPoint y: 20, endPoint x: 1181, endPoint y: 32, distance: 30.3
click at [1158, 26] on div "[EMAIL_ADDRESS][DOMAIN_NAME]" at bounding box center [1120, 28] width 227 height 19
click at [1297, 30] on div "[EMAIL_ADDRESS][DOMAIN_NAME] Logout" at bounding box center [681, 27] width 1363 height 33
click at [1287, 29] on div at bounding box center [1276, 27] width 54 height 33
click at [1261, 28] on img at bounding box center [1265, 27] width 35 height 35
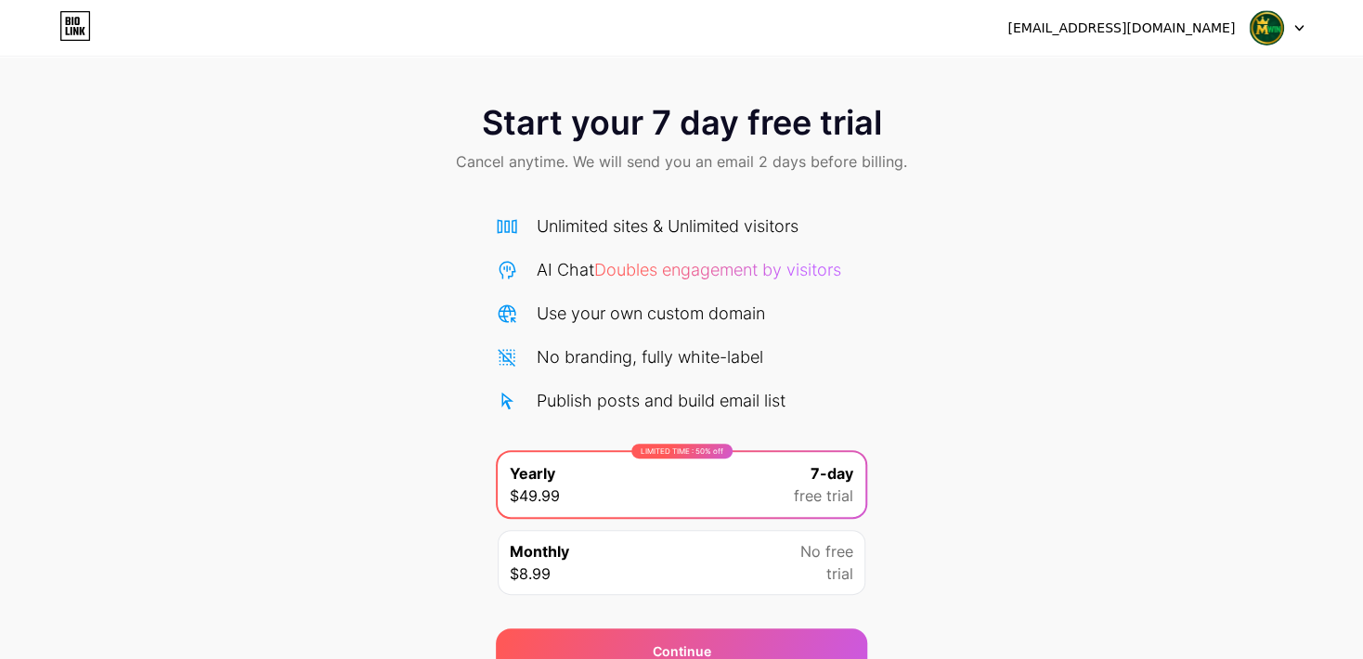
click at [1261, 28] on img at bounding box center [1265, 27] width 35 height 35
click at [1262, 28] on img at bounding box center [1265, 27] width 35 height 35
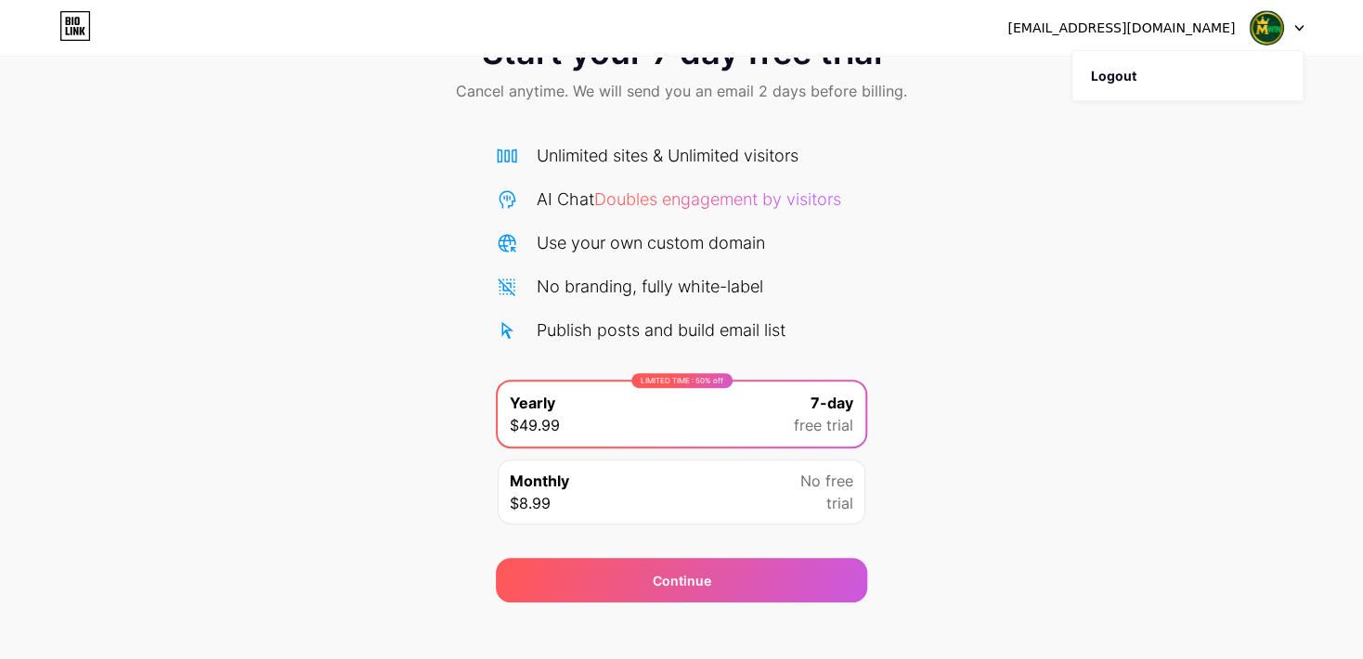
scroll to position [87, 0]
